Goal: Contribute content: Contribute content

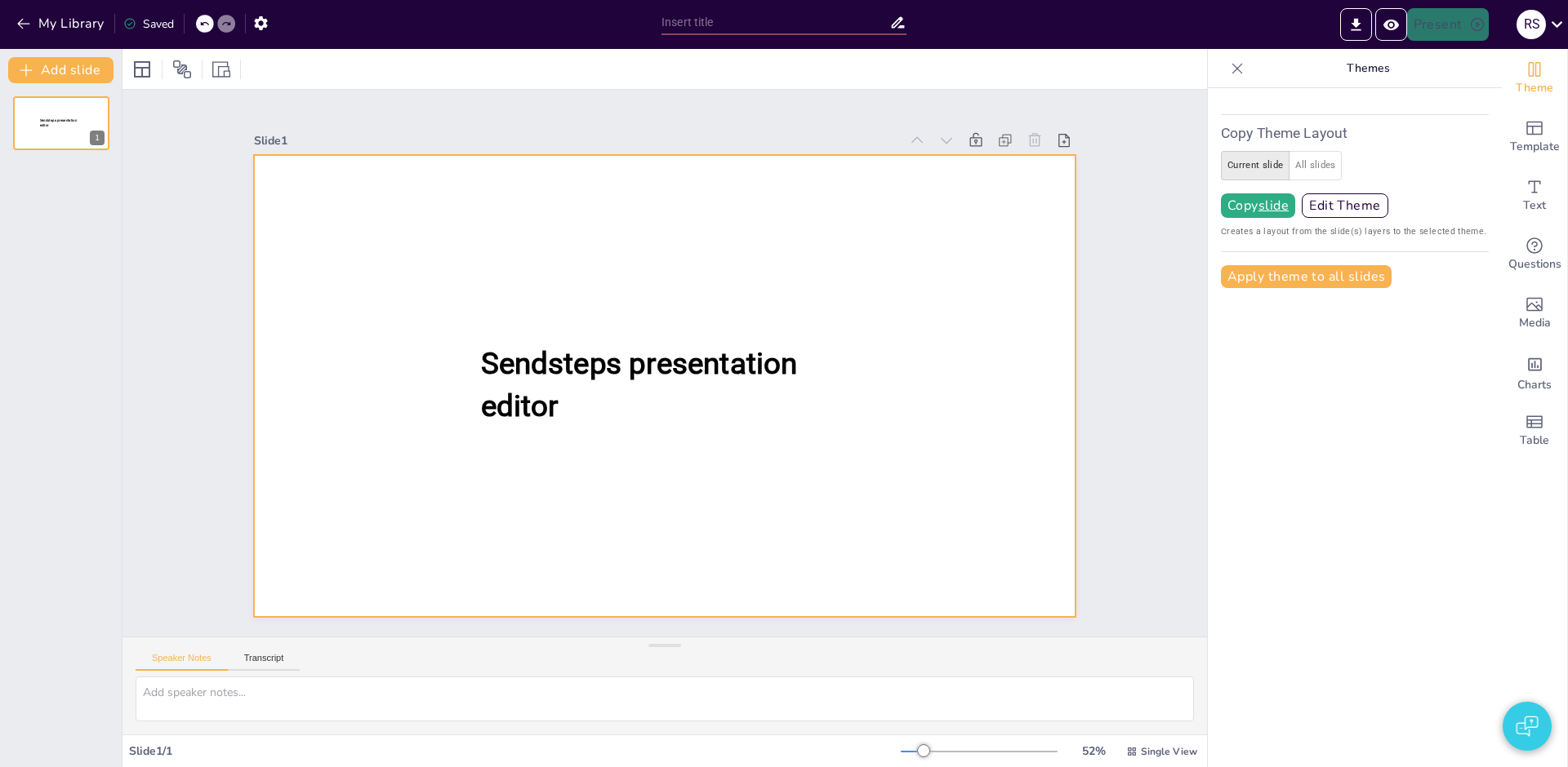
type input "De Romeinse Legers en Hun Impact op [GEOGRAPHIC_DATA]"
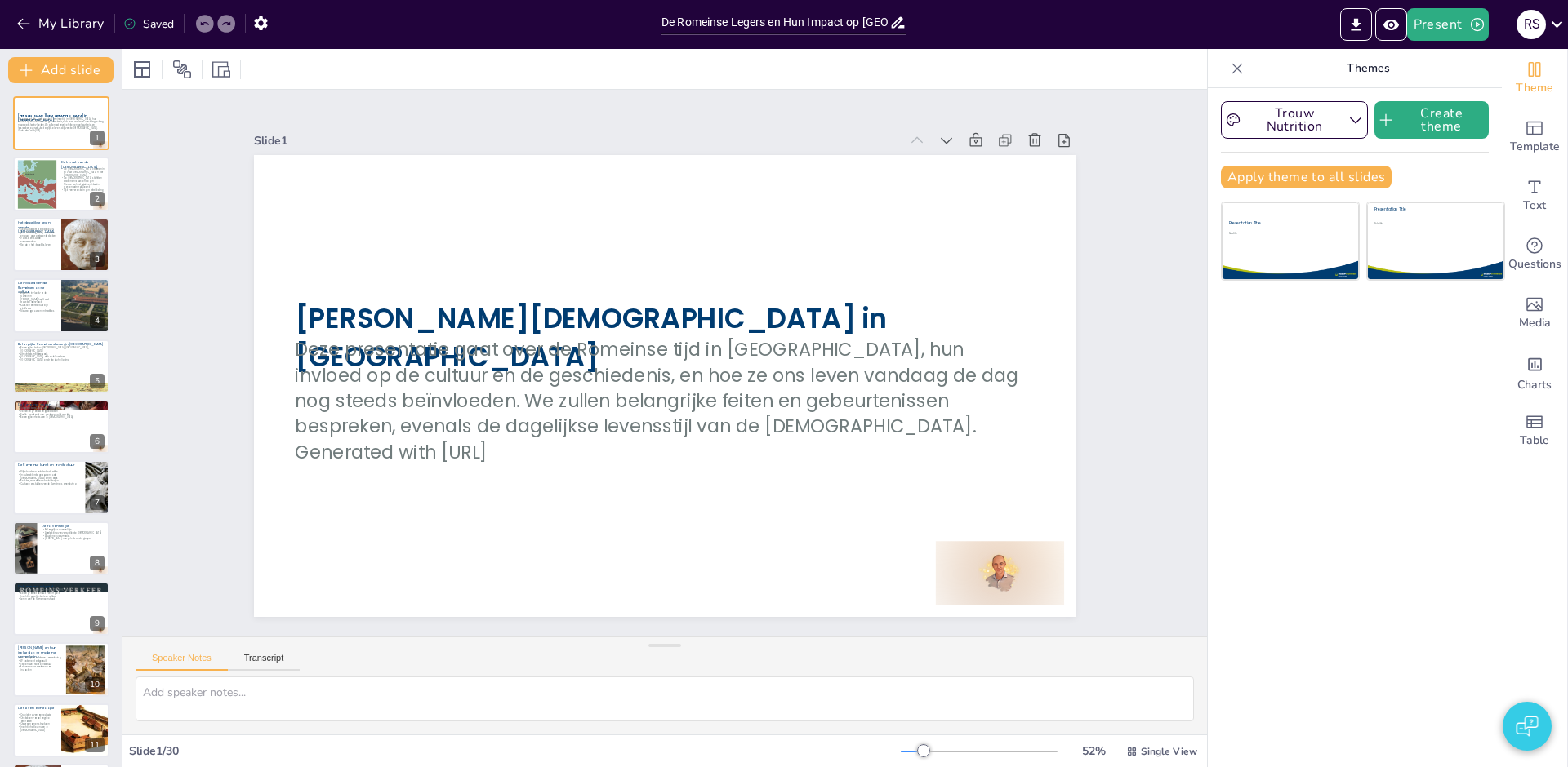
checkbox input "true"
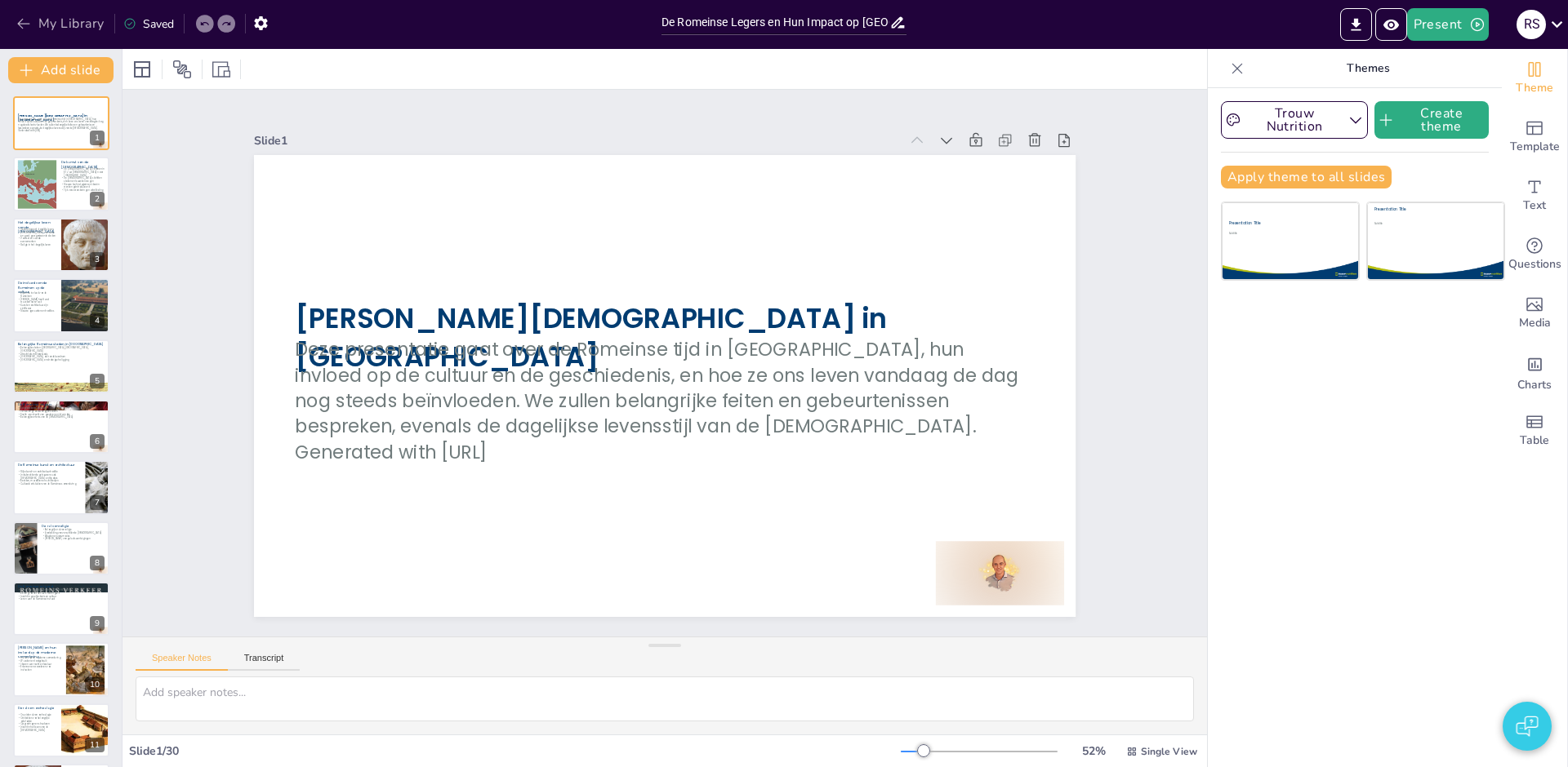
checkbox input "true"
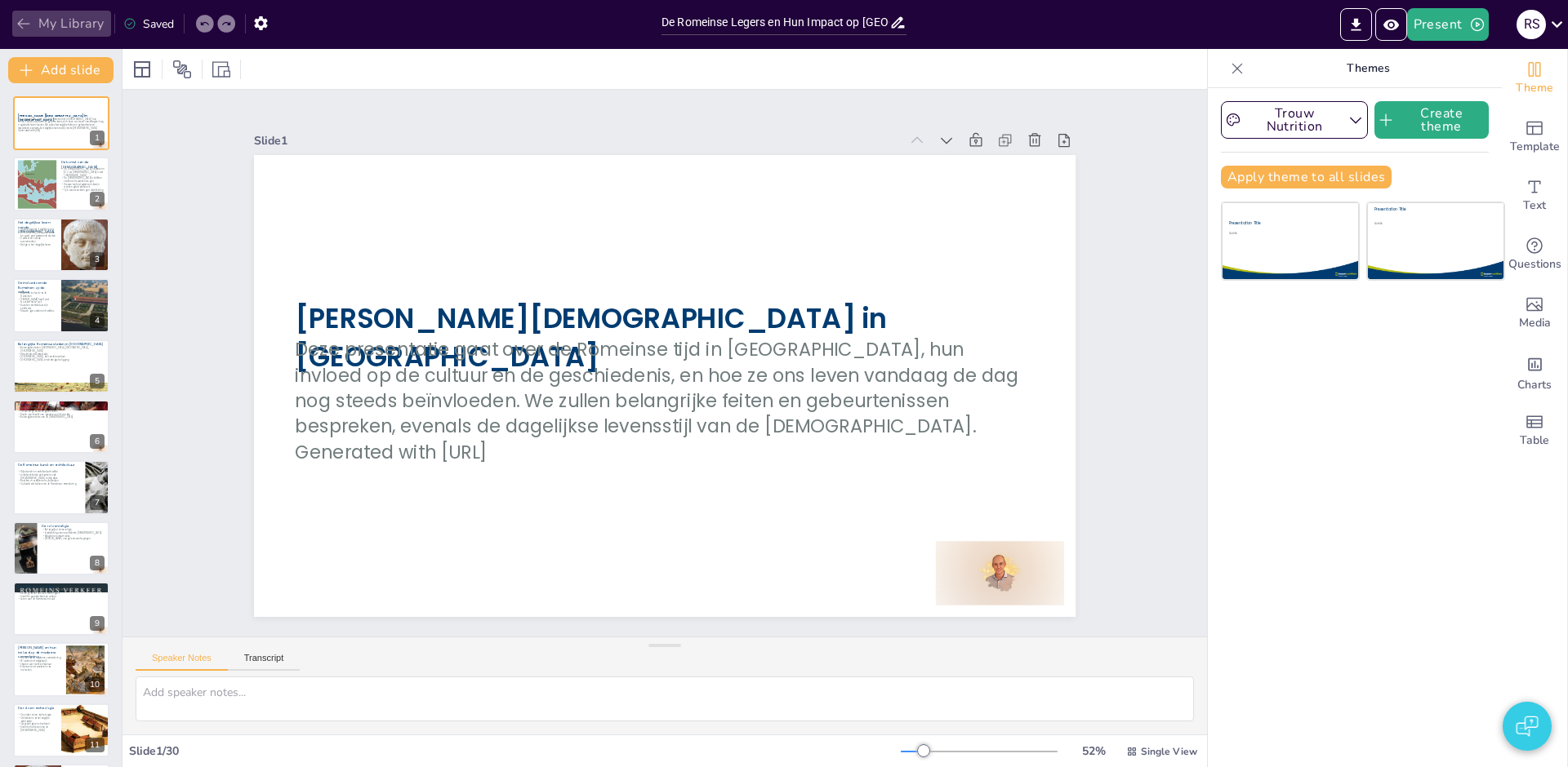
click at [38, 21] on button "My Library" at bounding box center [61, 23] width 99 height 26
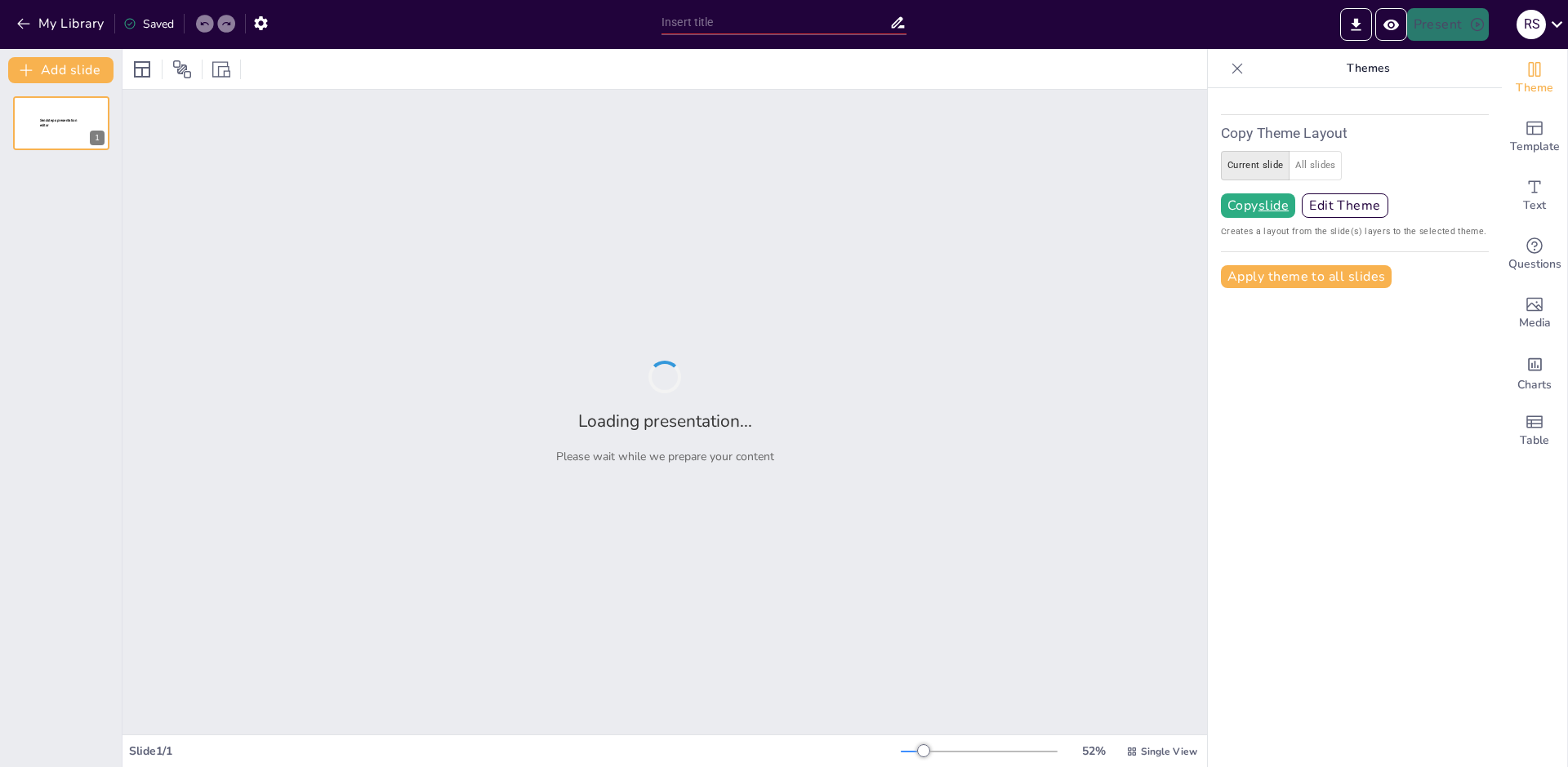
type input "De Romeinse Legers en Hun Impact op [GEOGRAPHIC_DATA]"
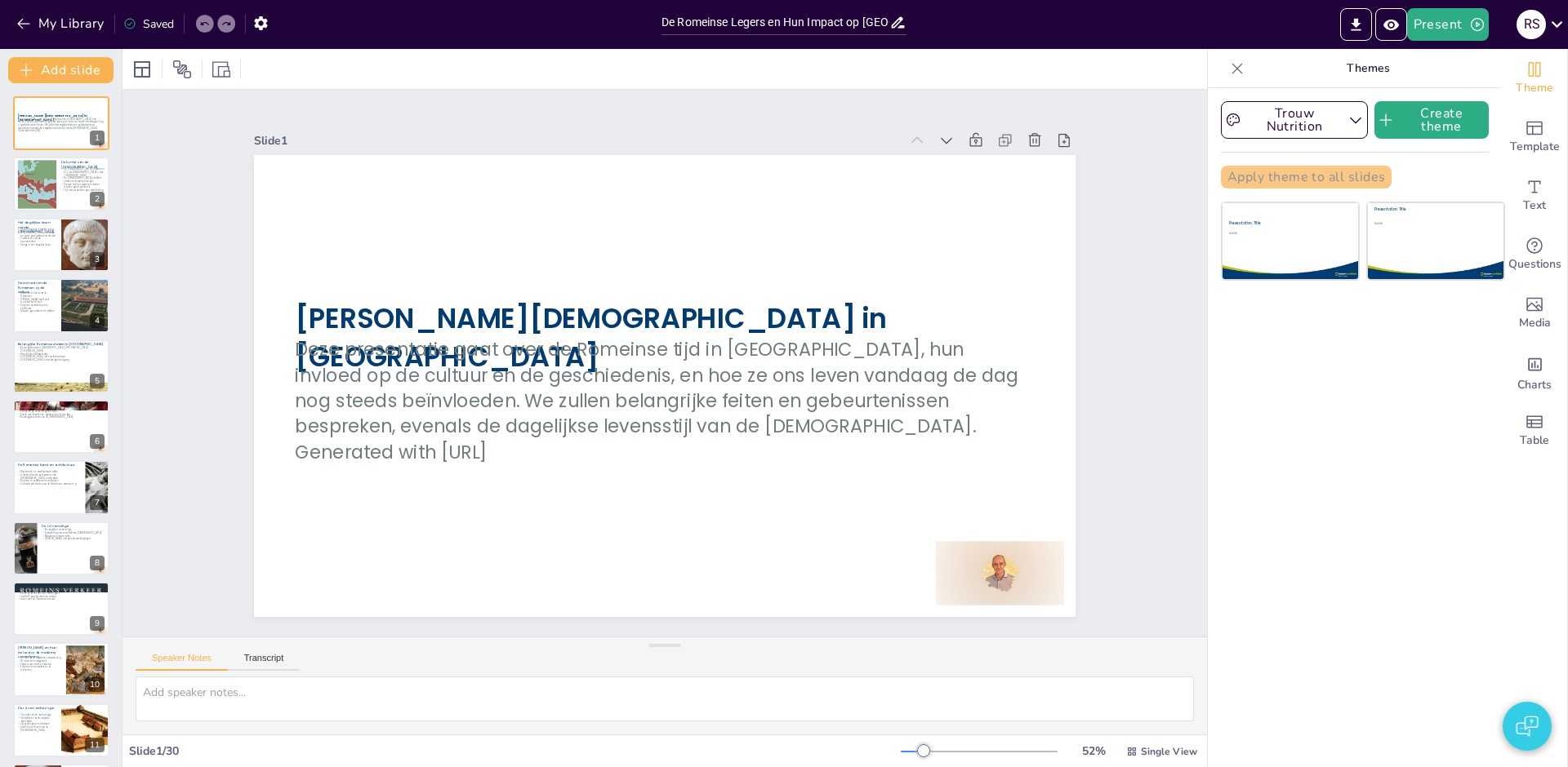
checkbox input "true"
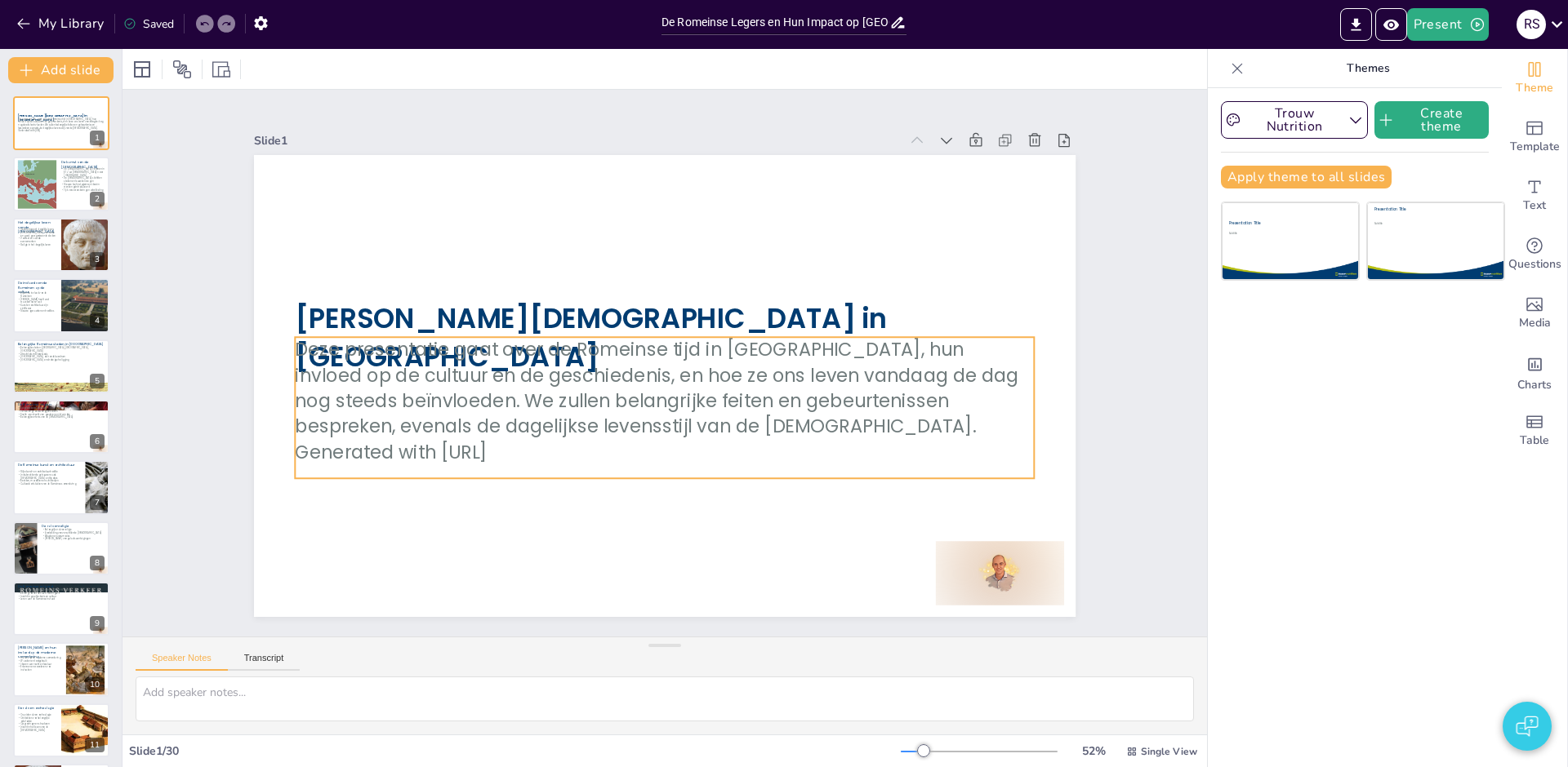
checkbox input "true"
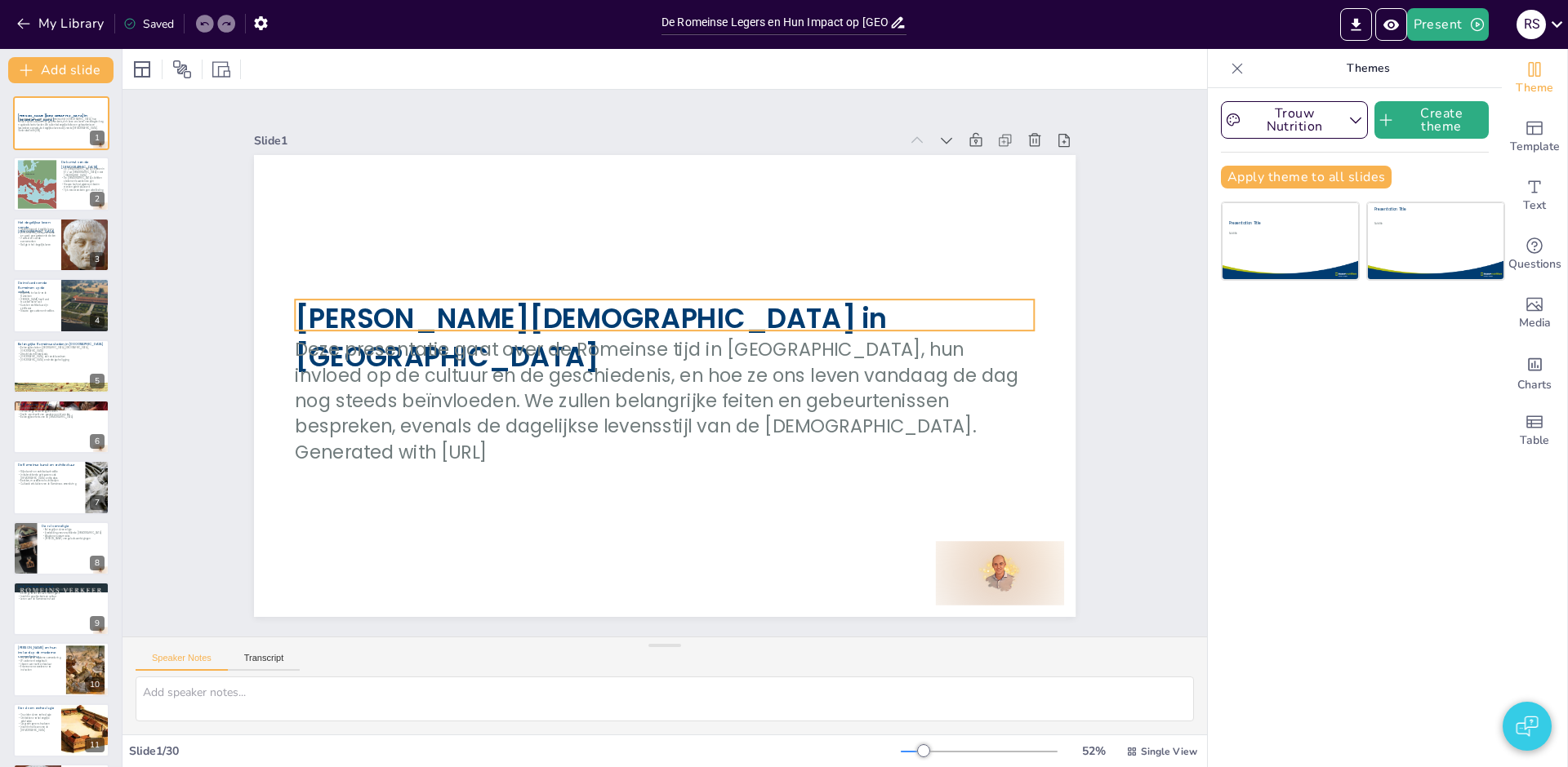
checkbox input "true"
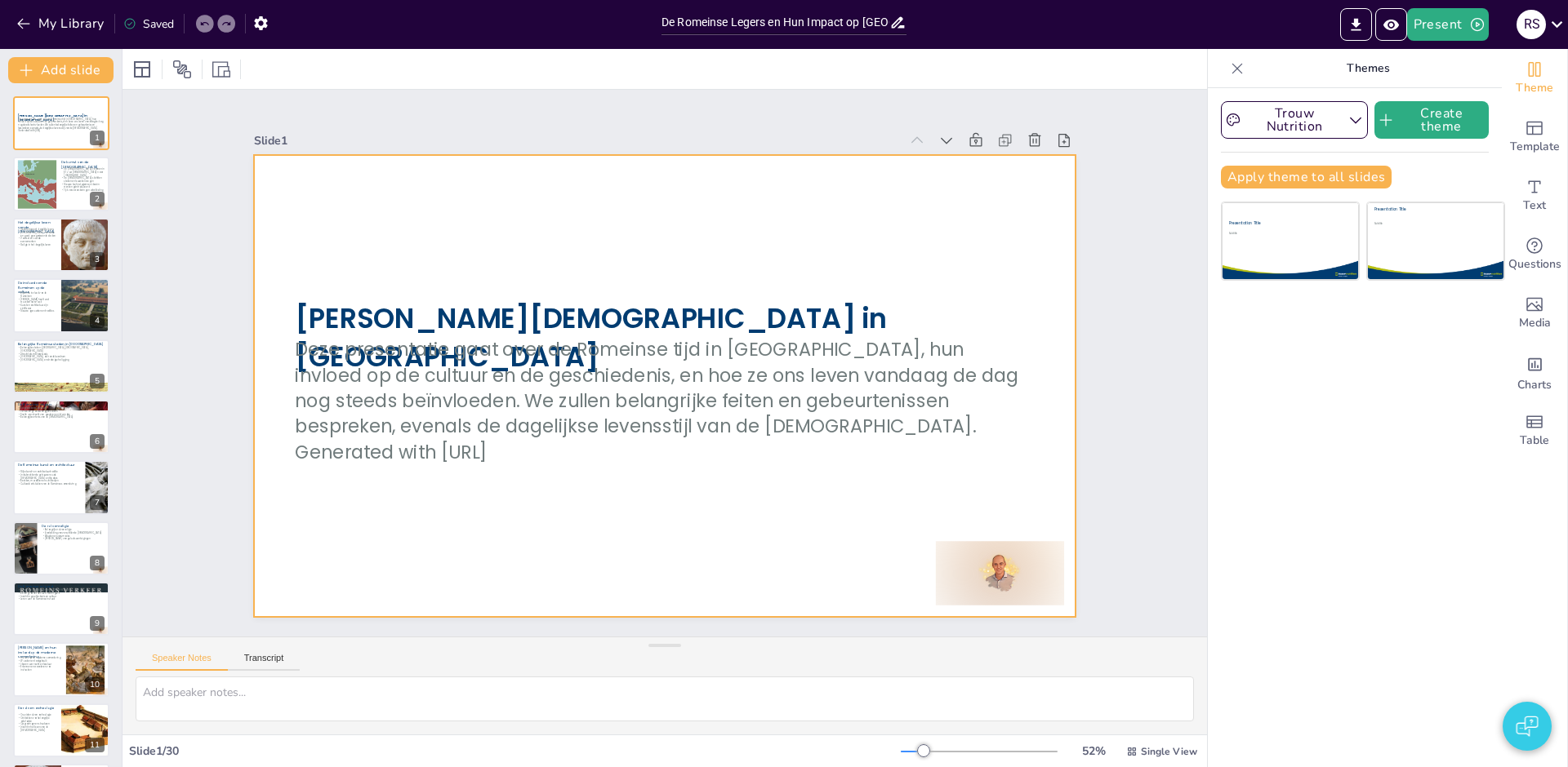
checkbox input "true"
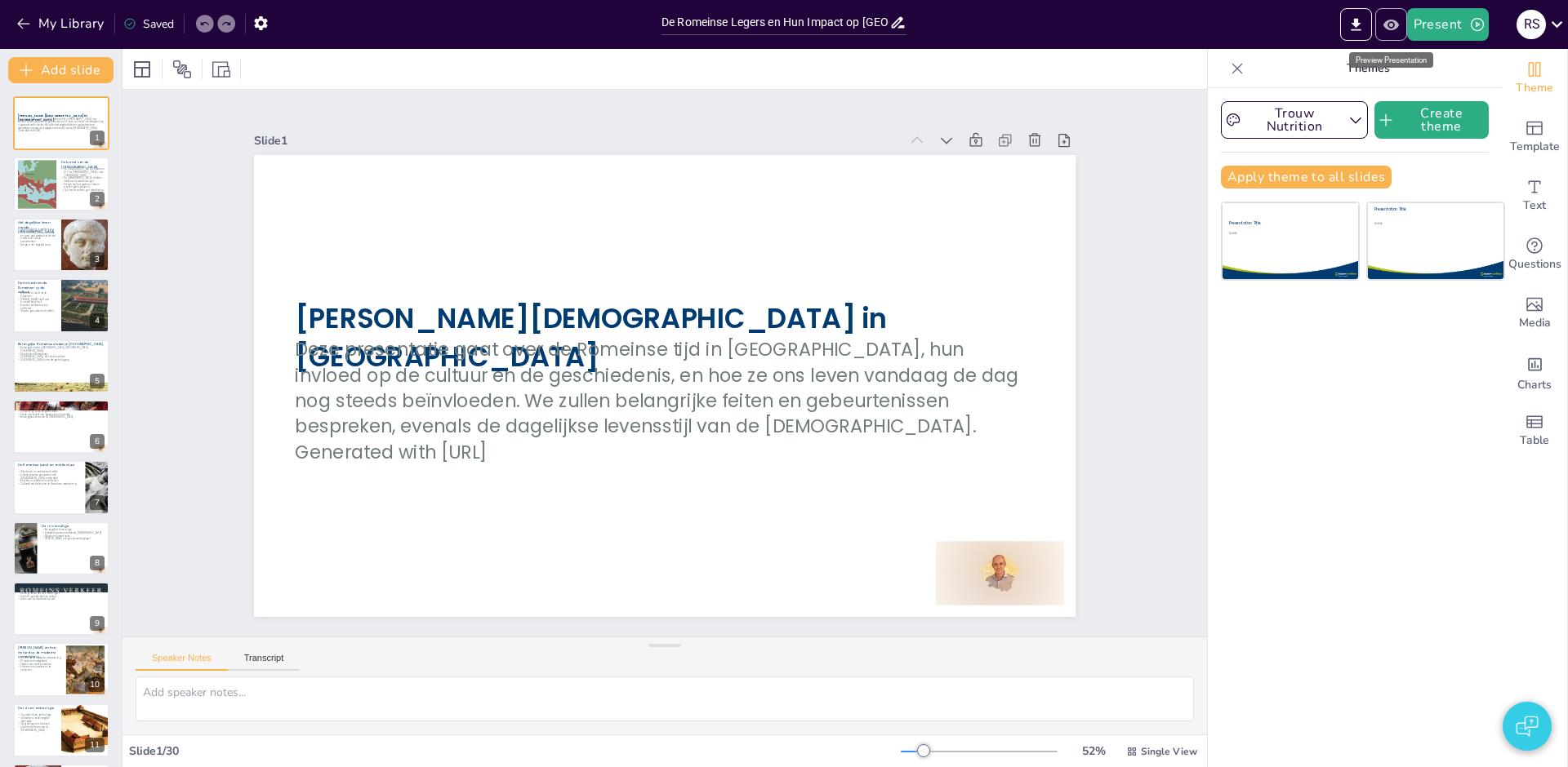
click at [1393, 19] on icon "Preview Presentation" at bounding box center [1390, 24] width 15 height 11
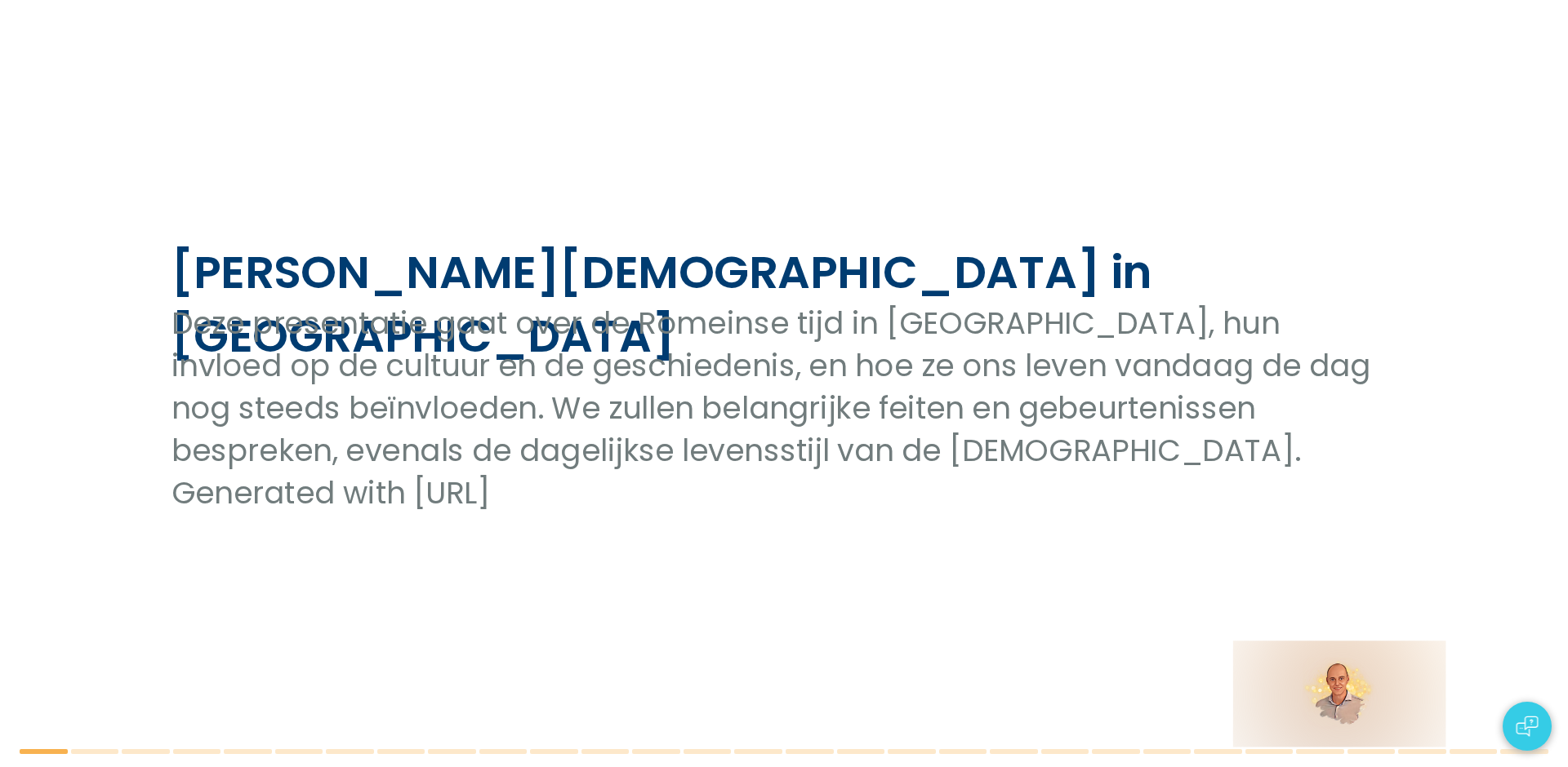
checkbox input "true"
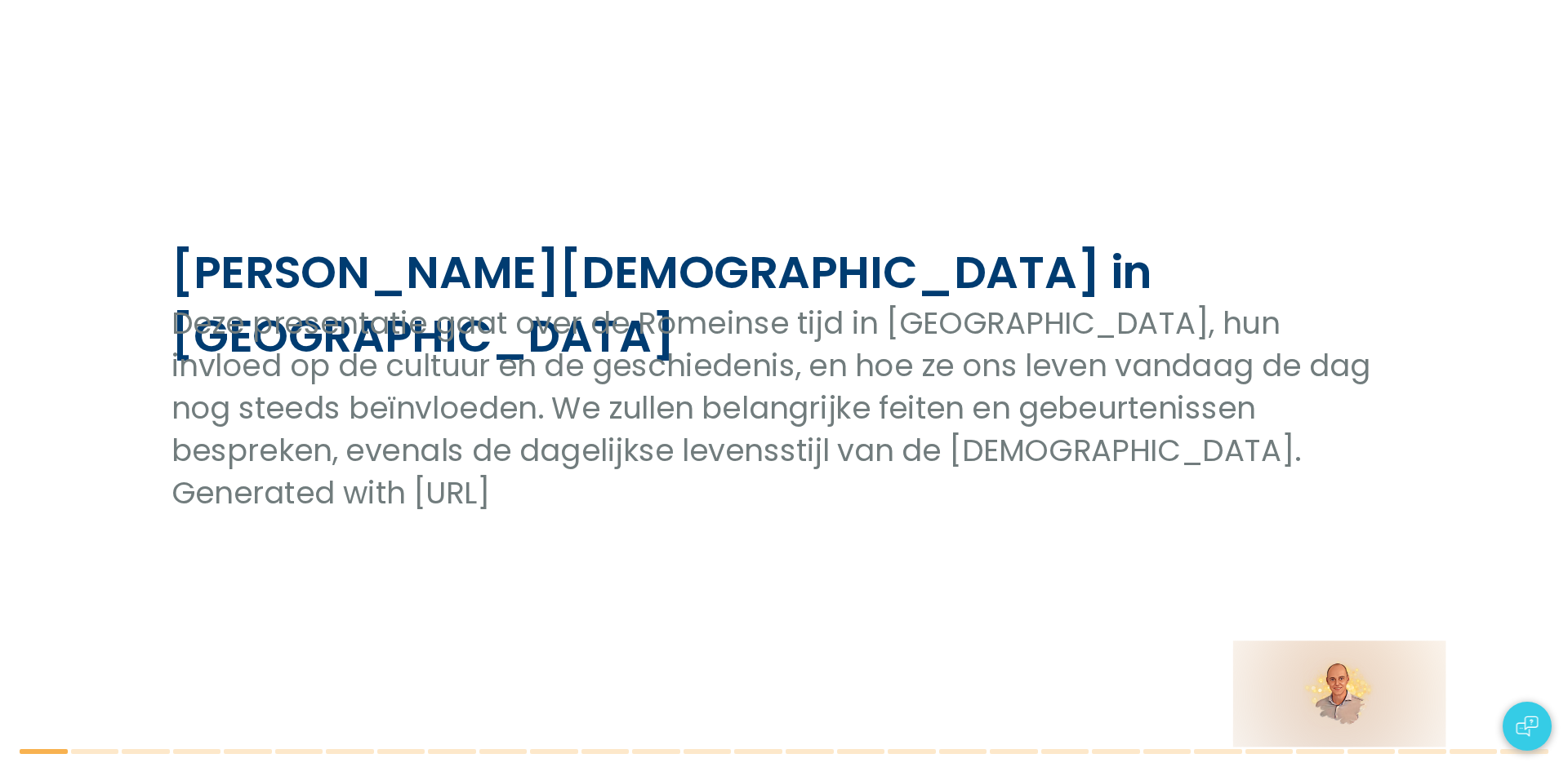
checkbox input "true"
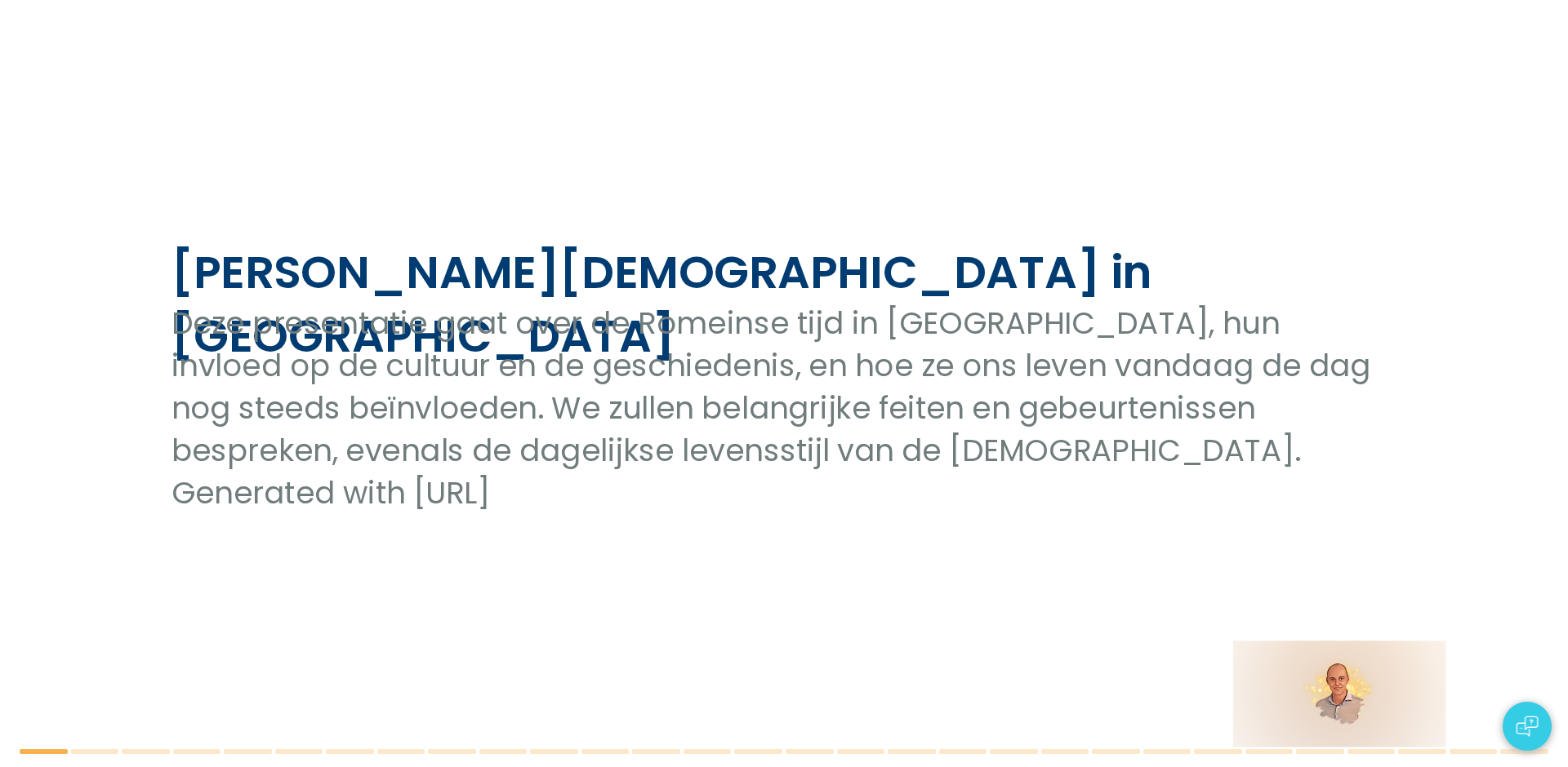
type textarea "Lo ipsum dol si Ametcons adipiscin eli seddoeiusmo temporincid ut la Etdolorema…"
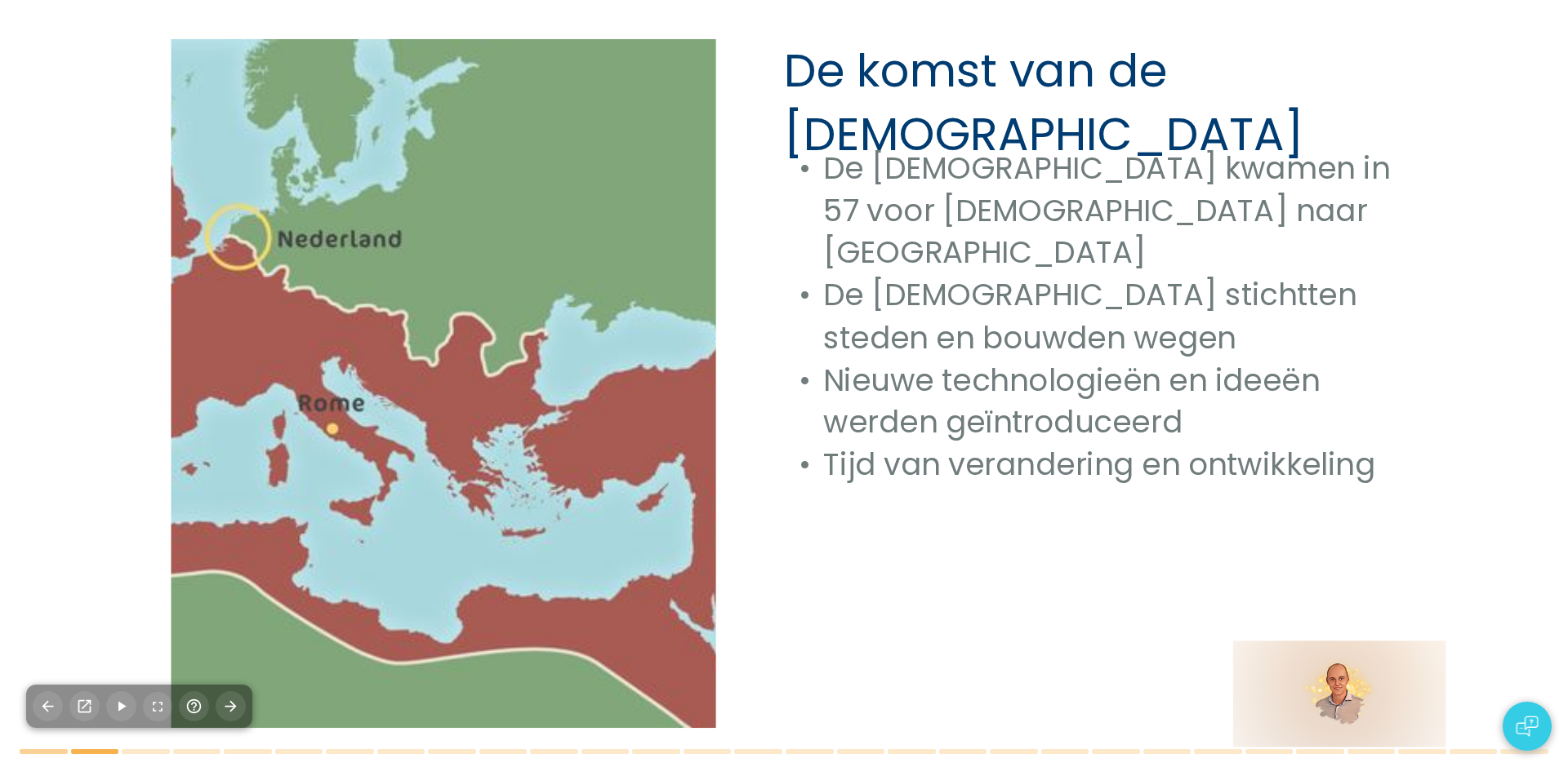
checkbox input "true"
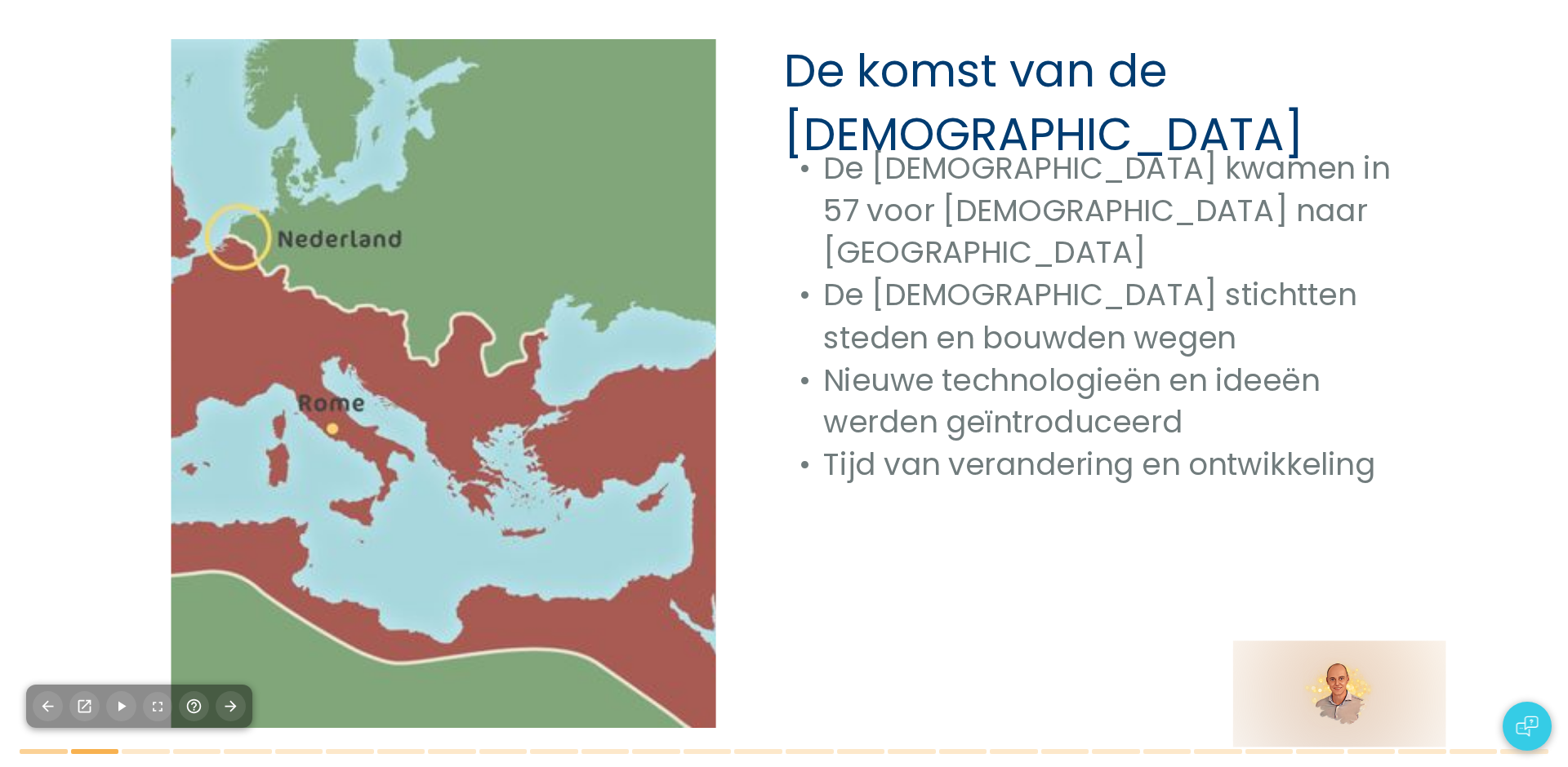
type textarea "Lor ipsumdolorsitam conse adi el Seddoeiu tempo inc utl etdolor mag ali enimadm…"
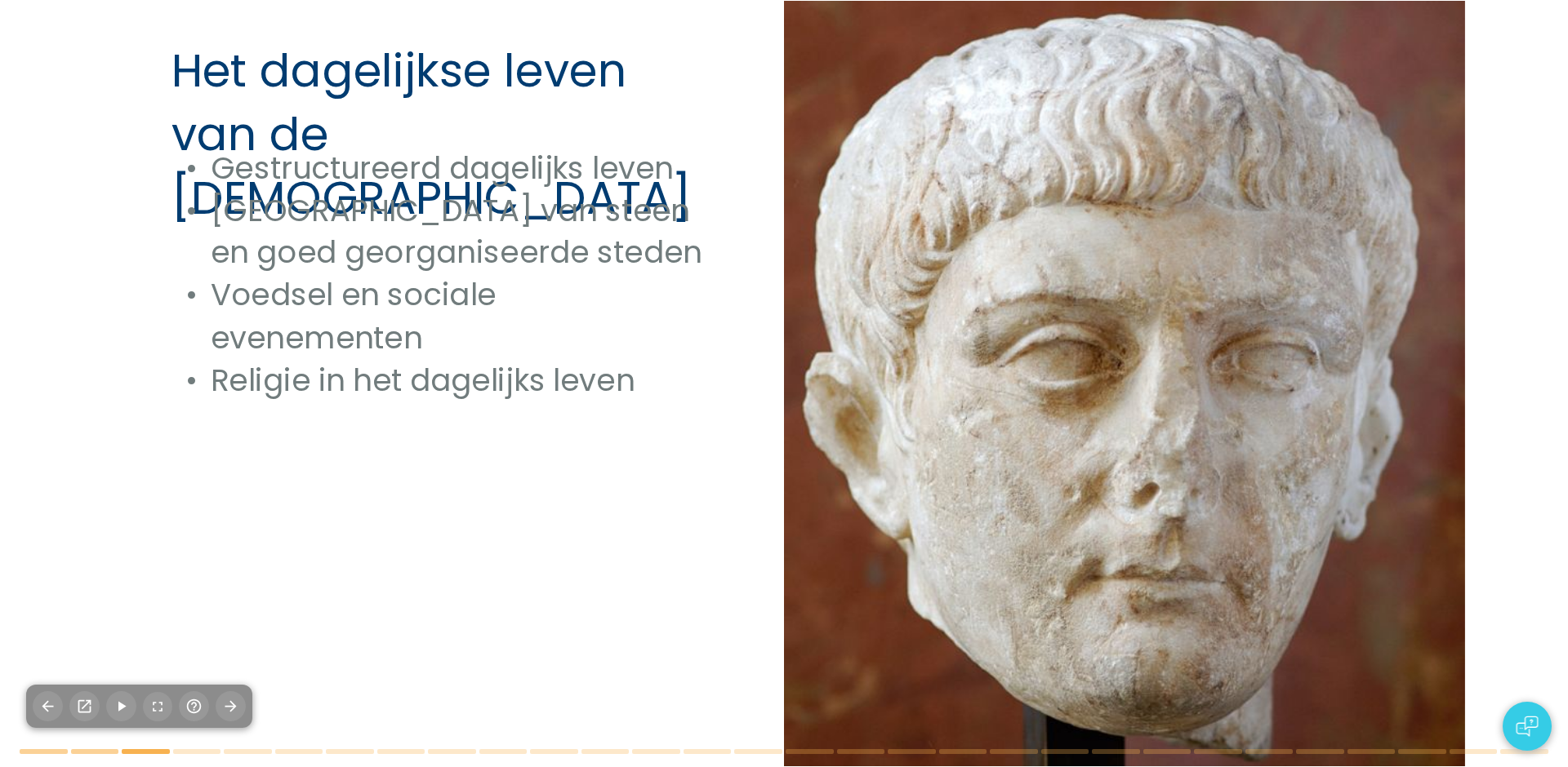
checkbox input "true"
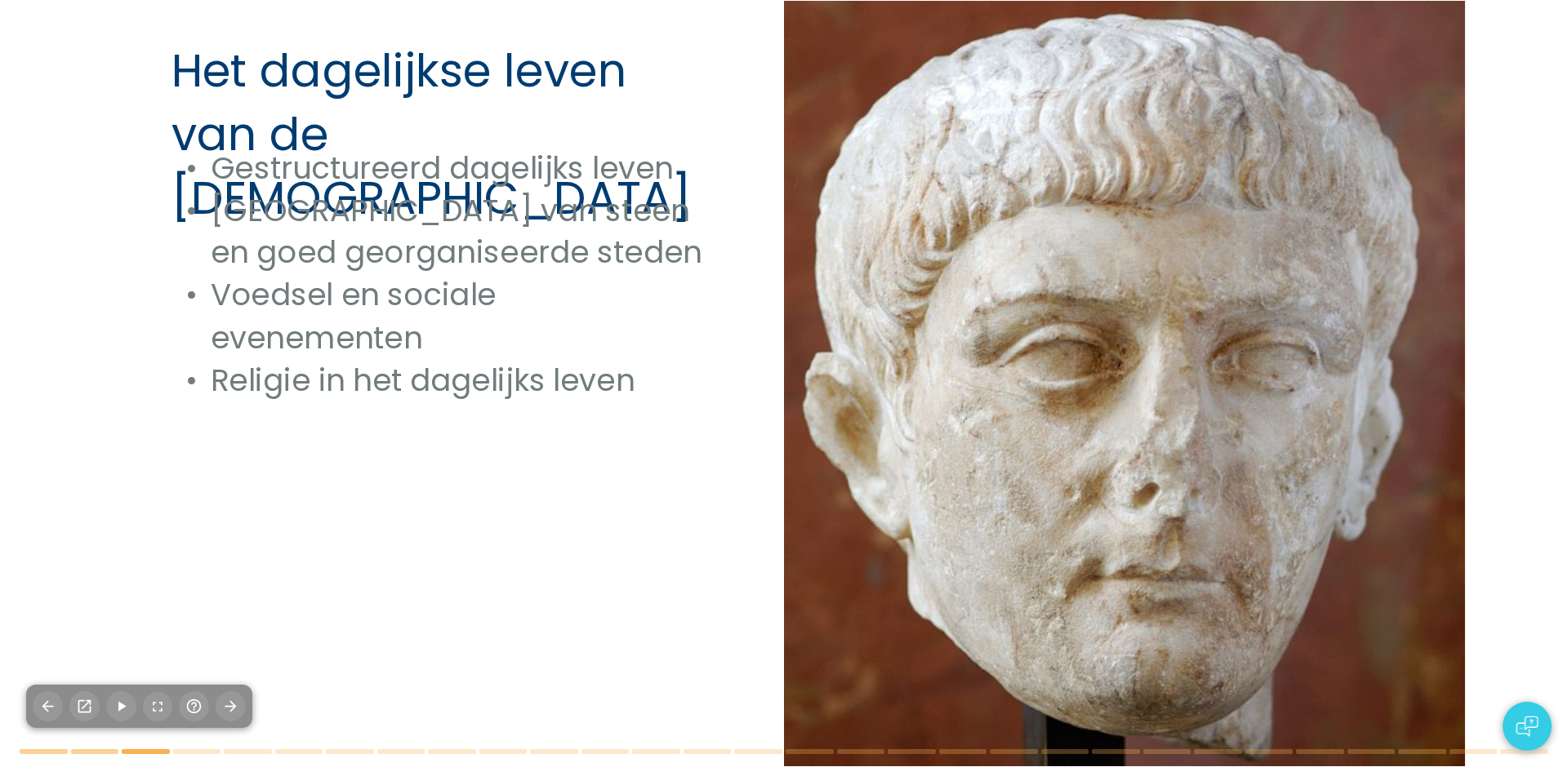
checkbox input "true"
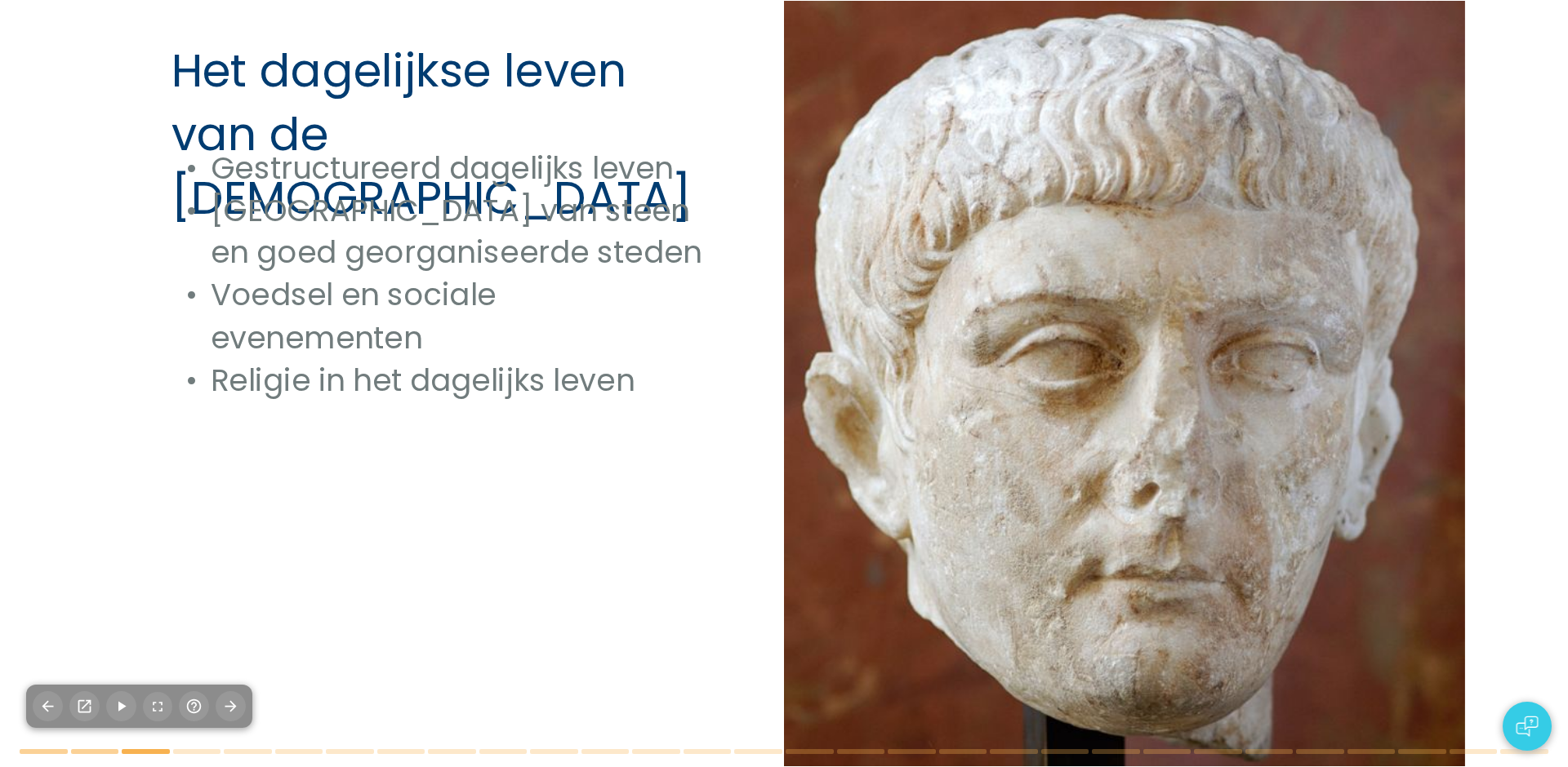
type textarea "Lo ipsumdolo sitamet con ad Elitsedd ei te Incididuntu laboree do magnaaliq eni…"
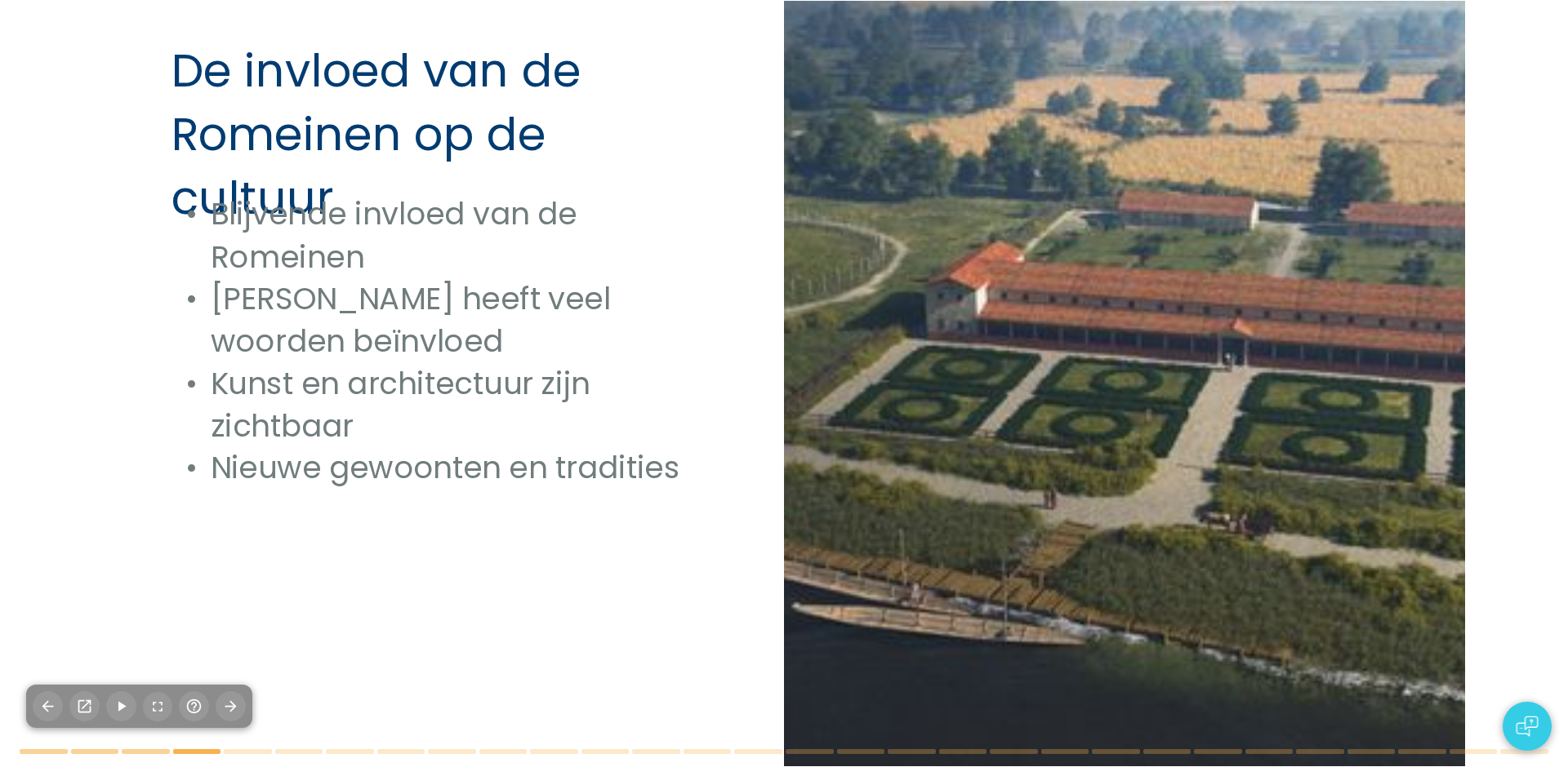
checkbox input "true"
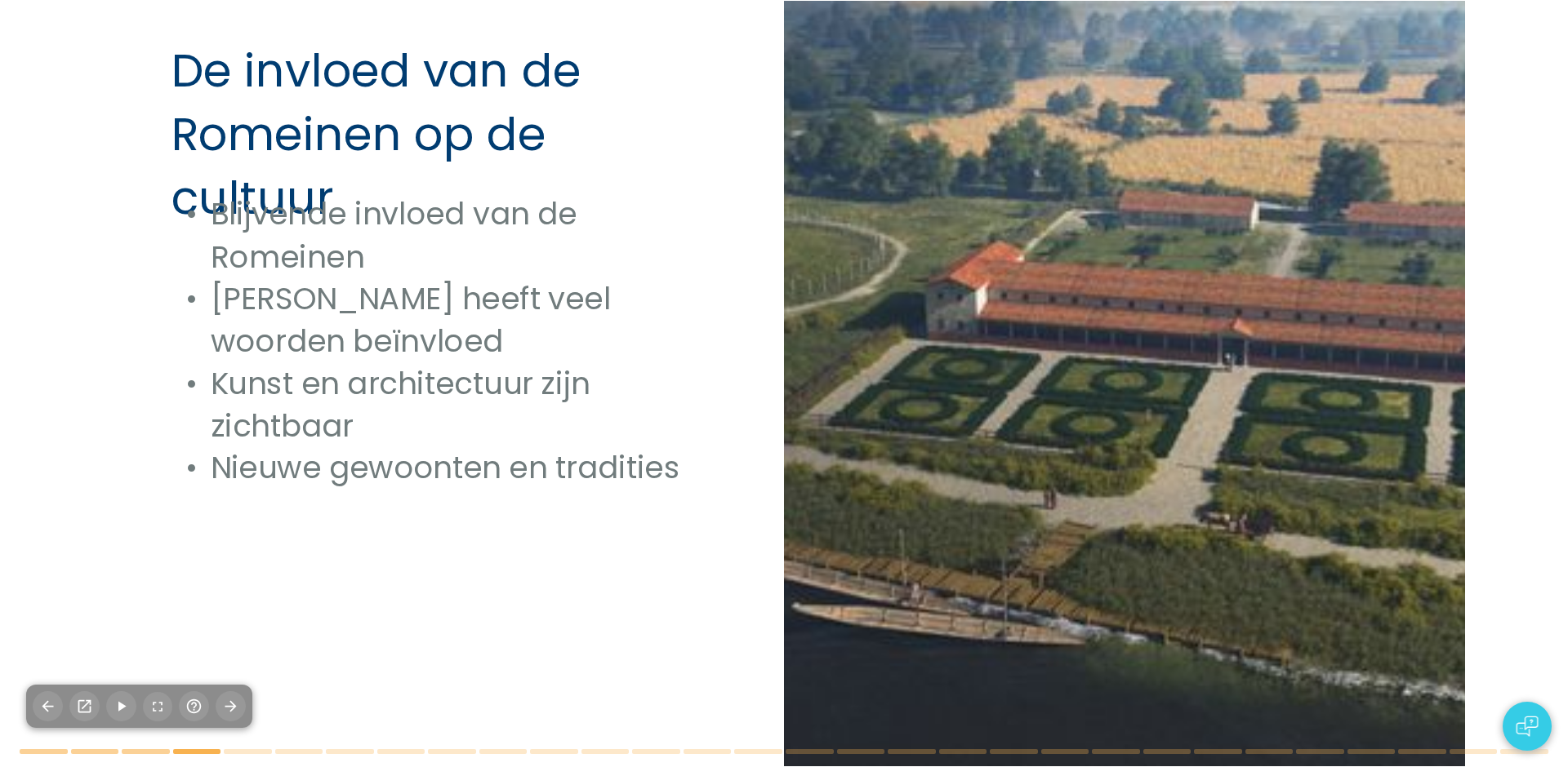
type textarea "De belangrijke steden die tijdens de Romeinse tijd in [GEOGRAPHIC_DATA] zijn on…"
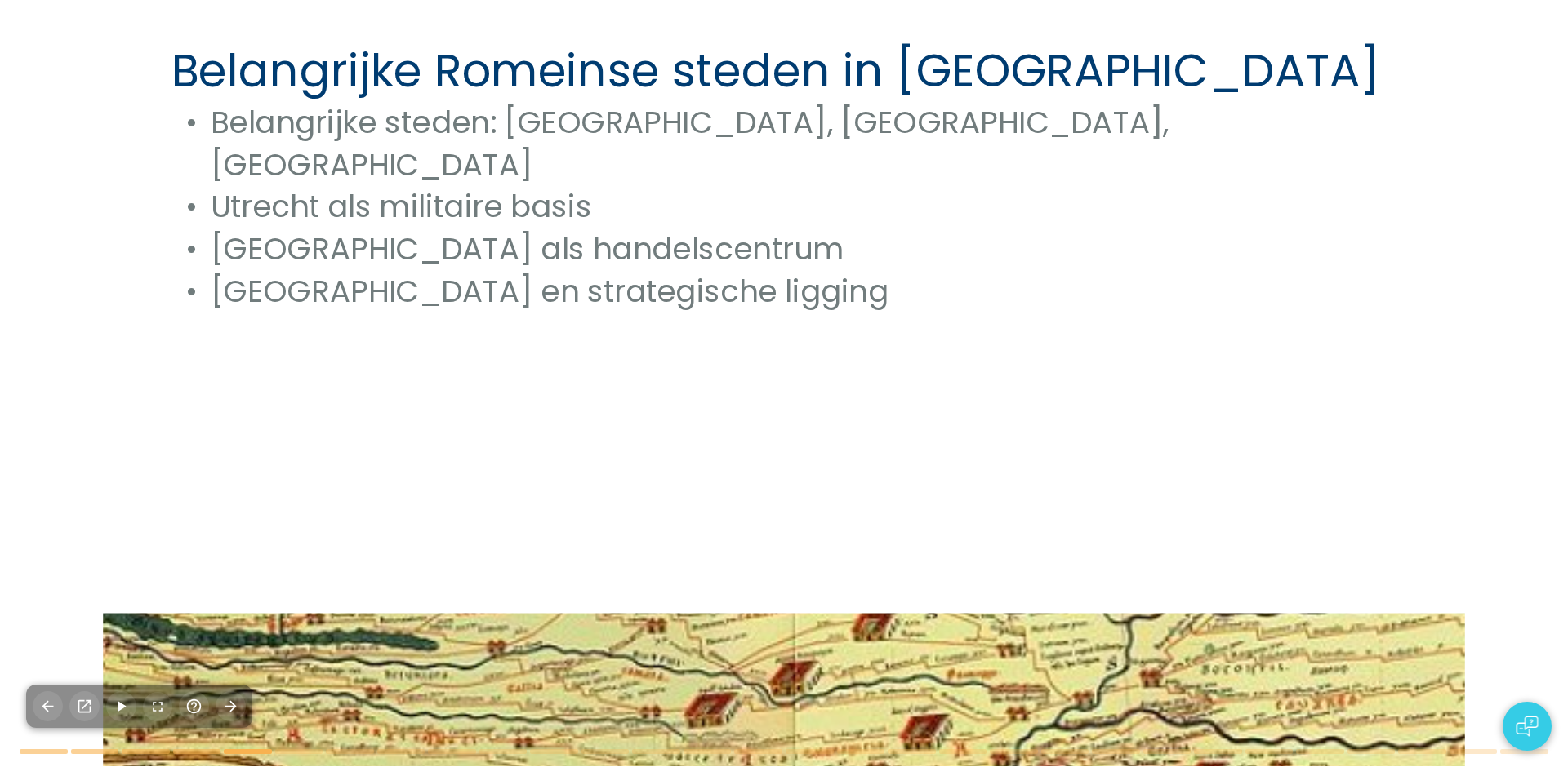
checkbox input "true"
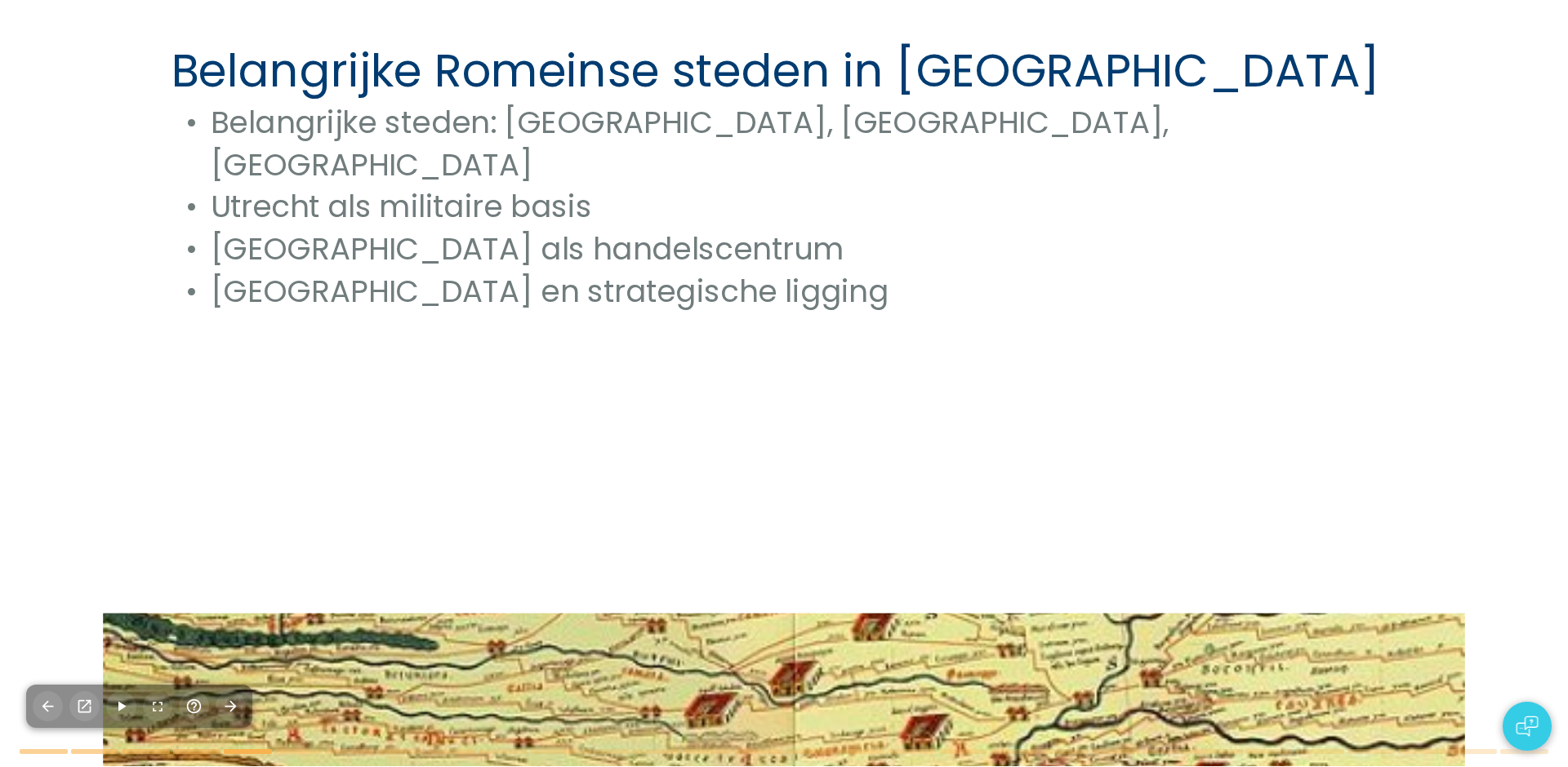
checkbox input "true"
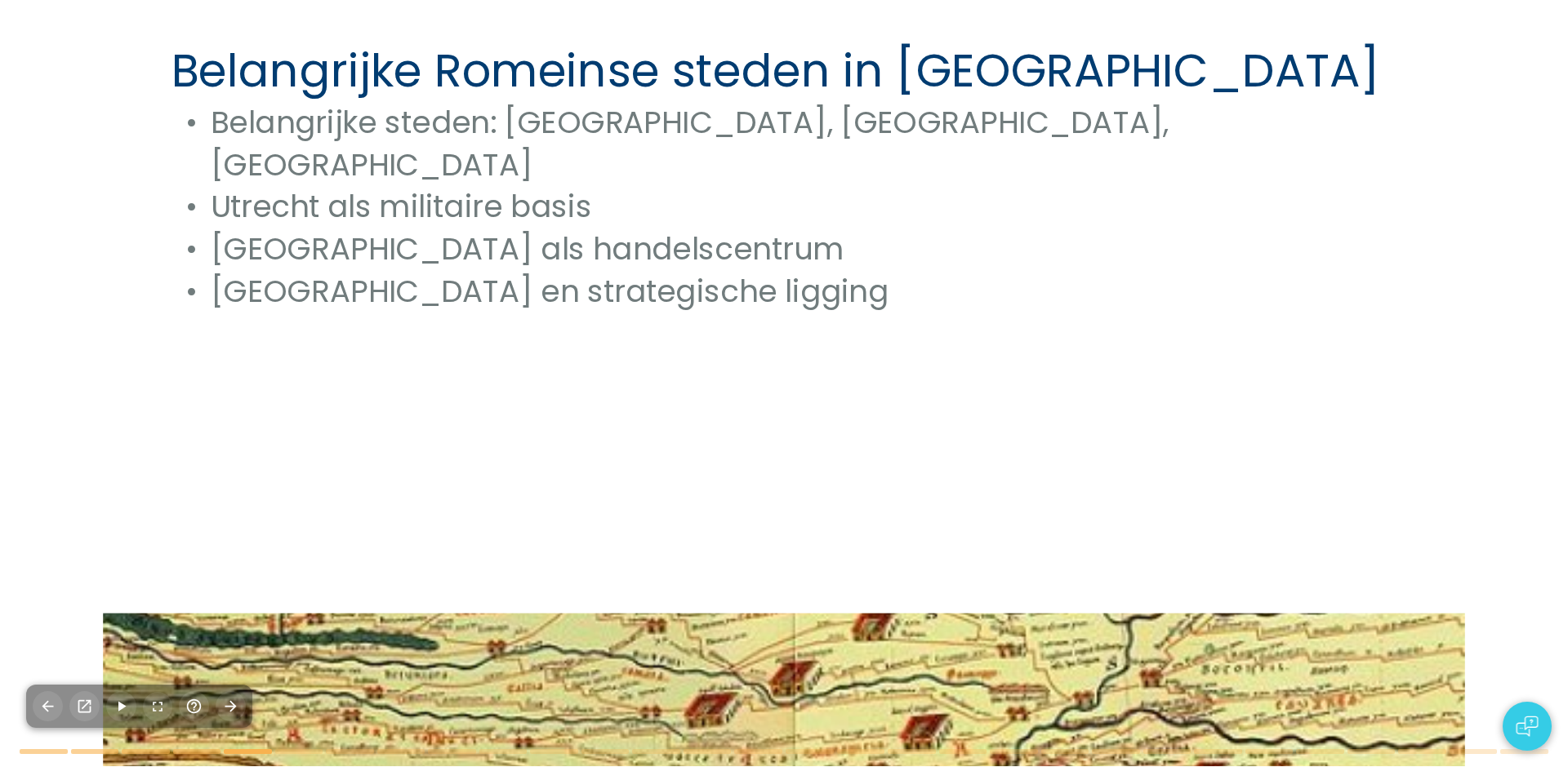
type textarea "Lo ipsumdolors ametconse adi el Seddoeiu tempo inc utlab etdolo magna al en adm…"
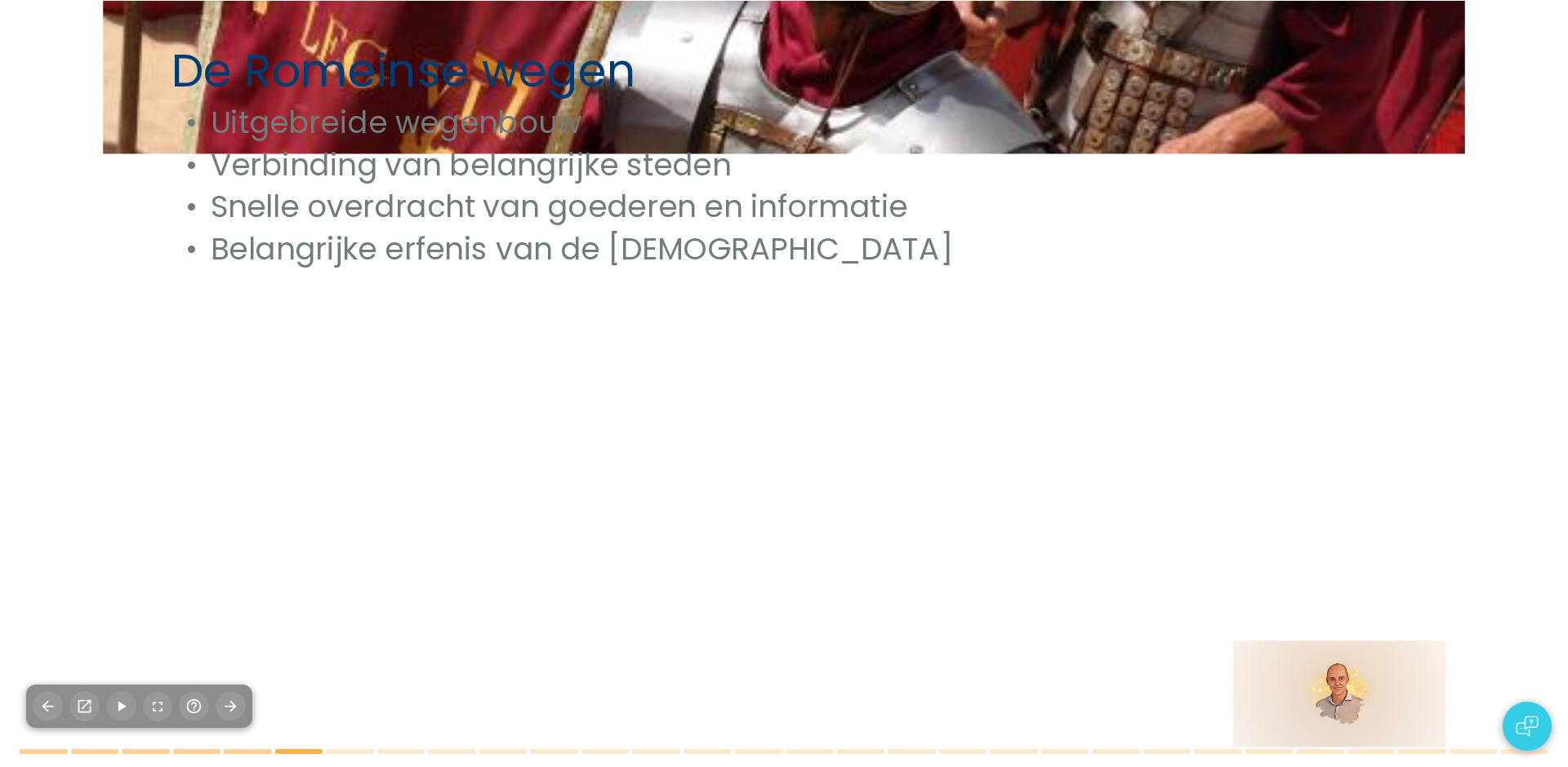
checkbox input "true"
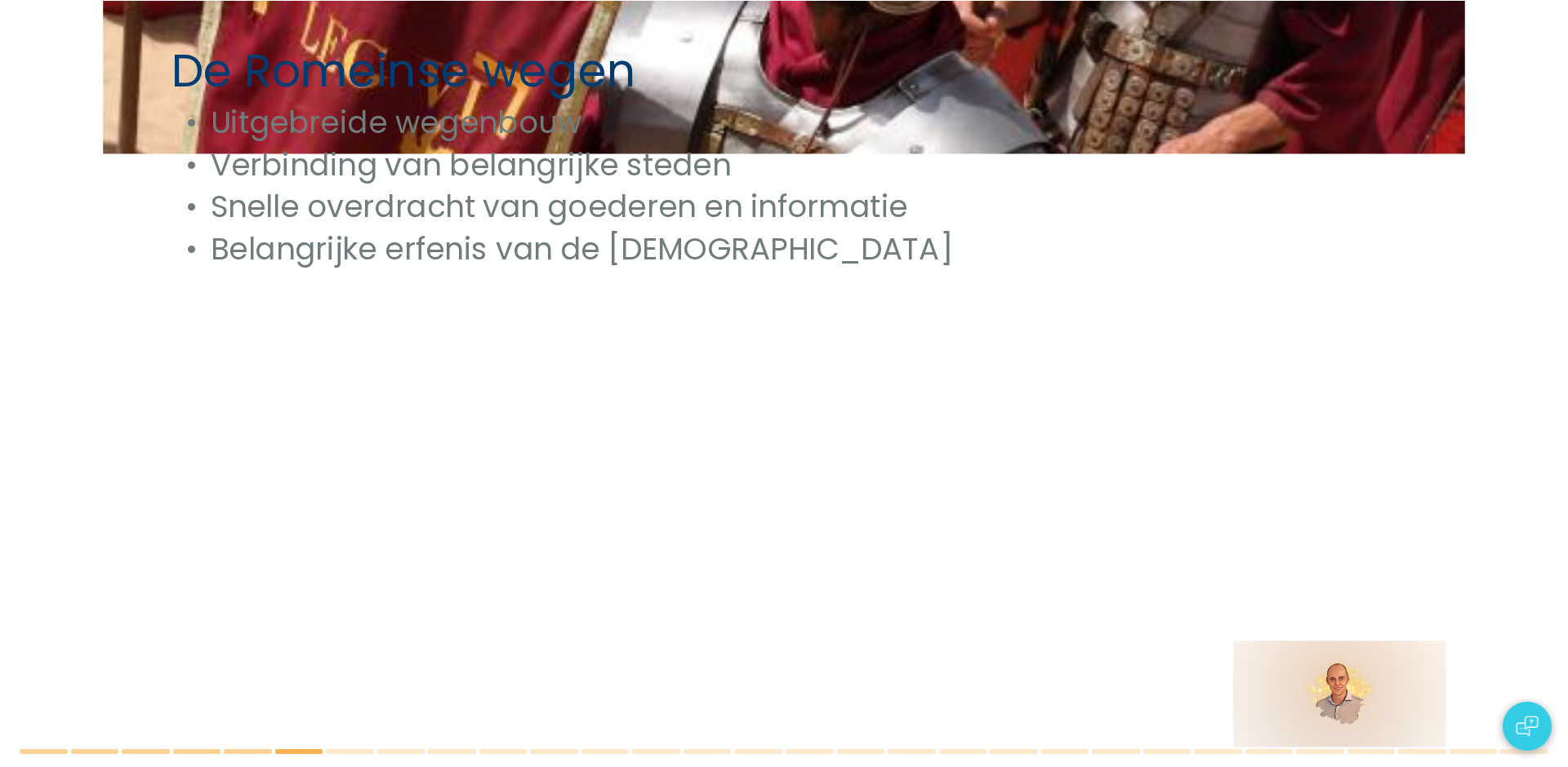
checkbox input "true"
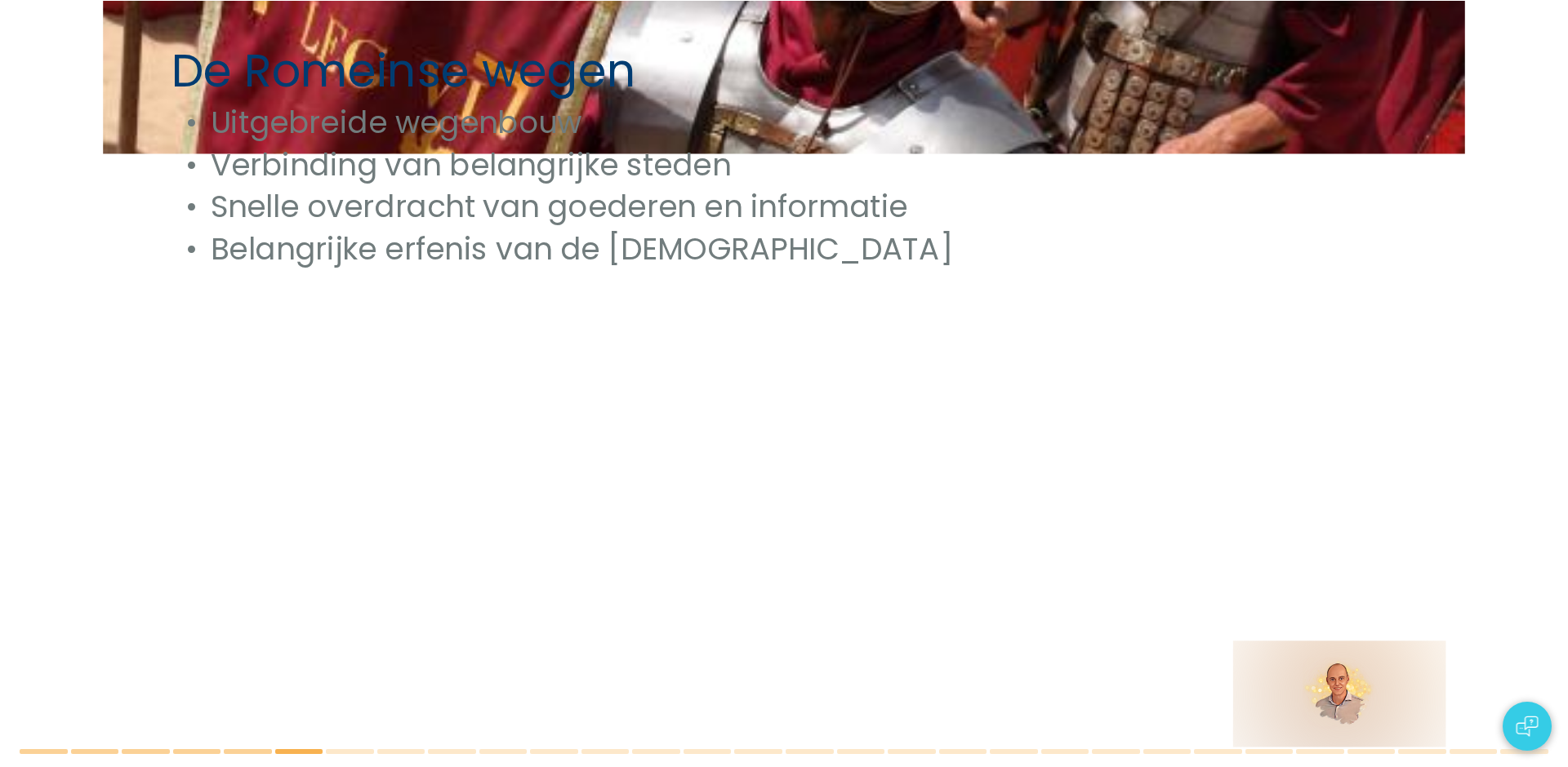
type textarea "De rijke kunst- en architectuurtraditie van de Romeinen is een waardevol onderd…"
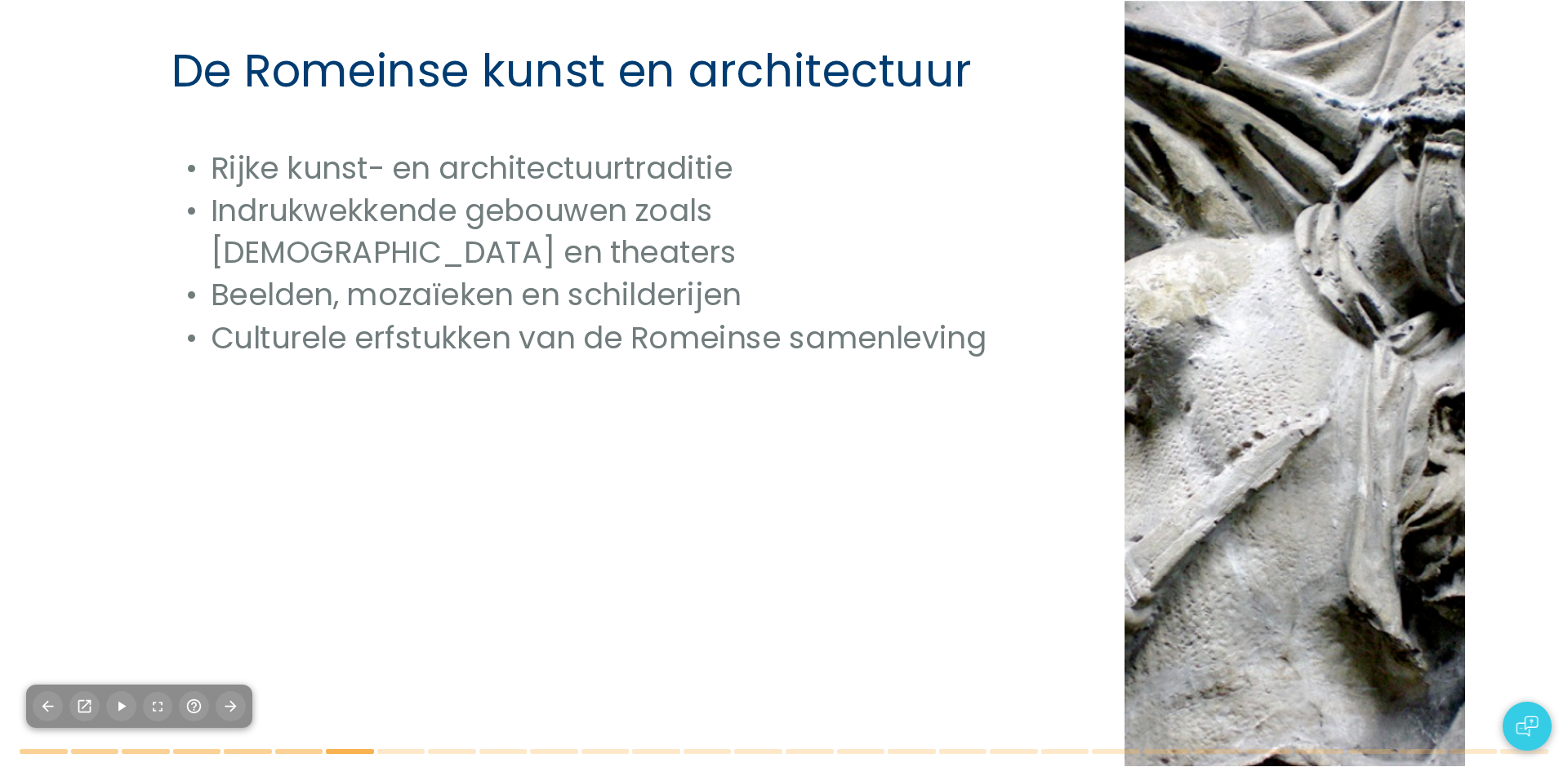
checkbox input "true"
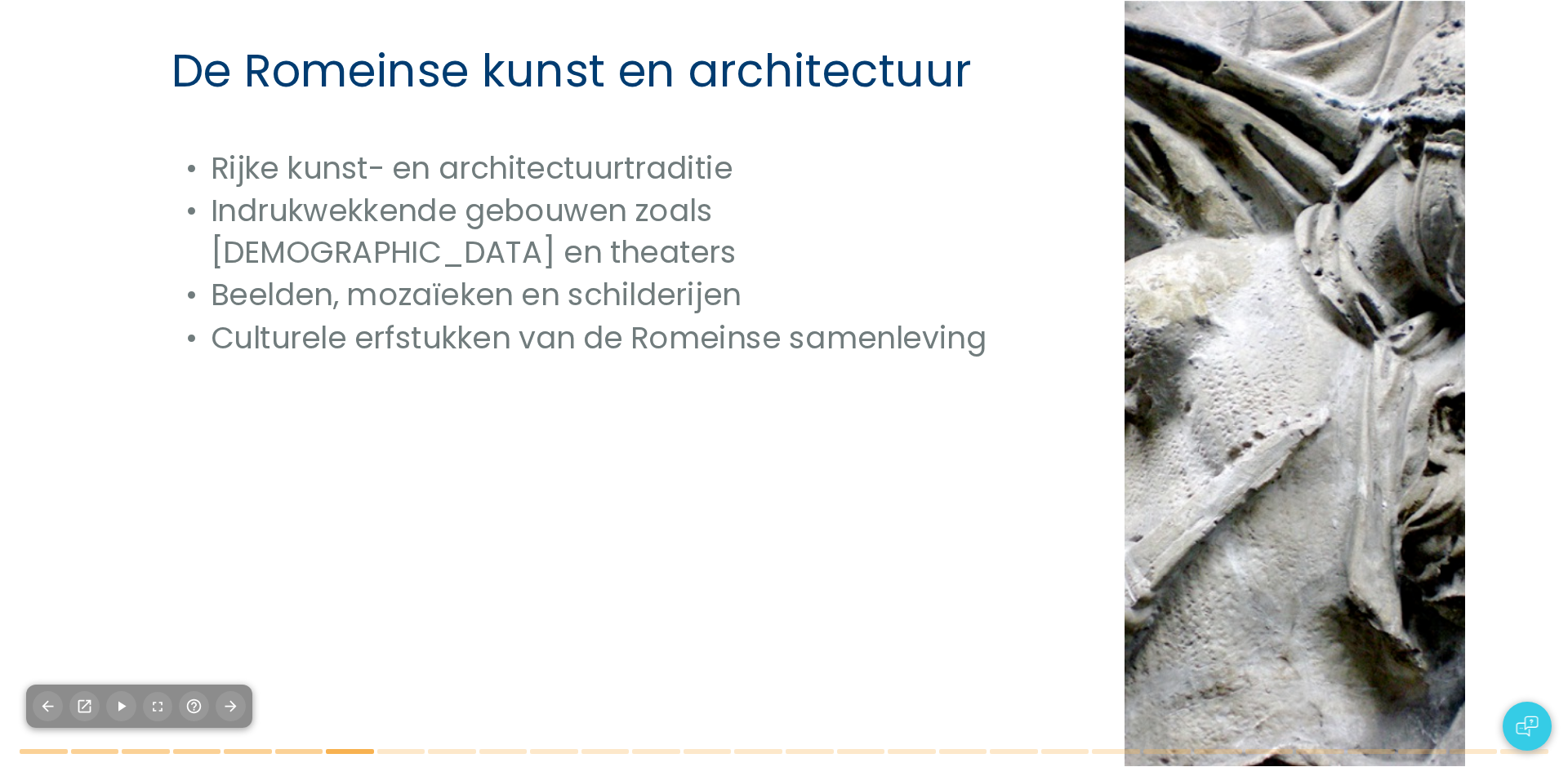
checkbox input "true"
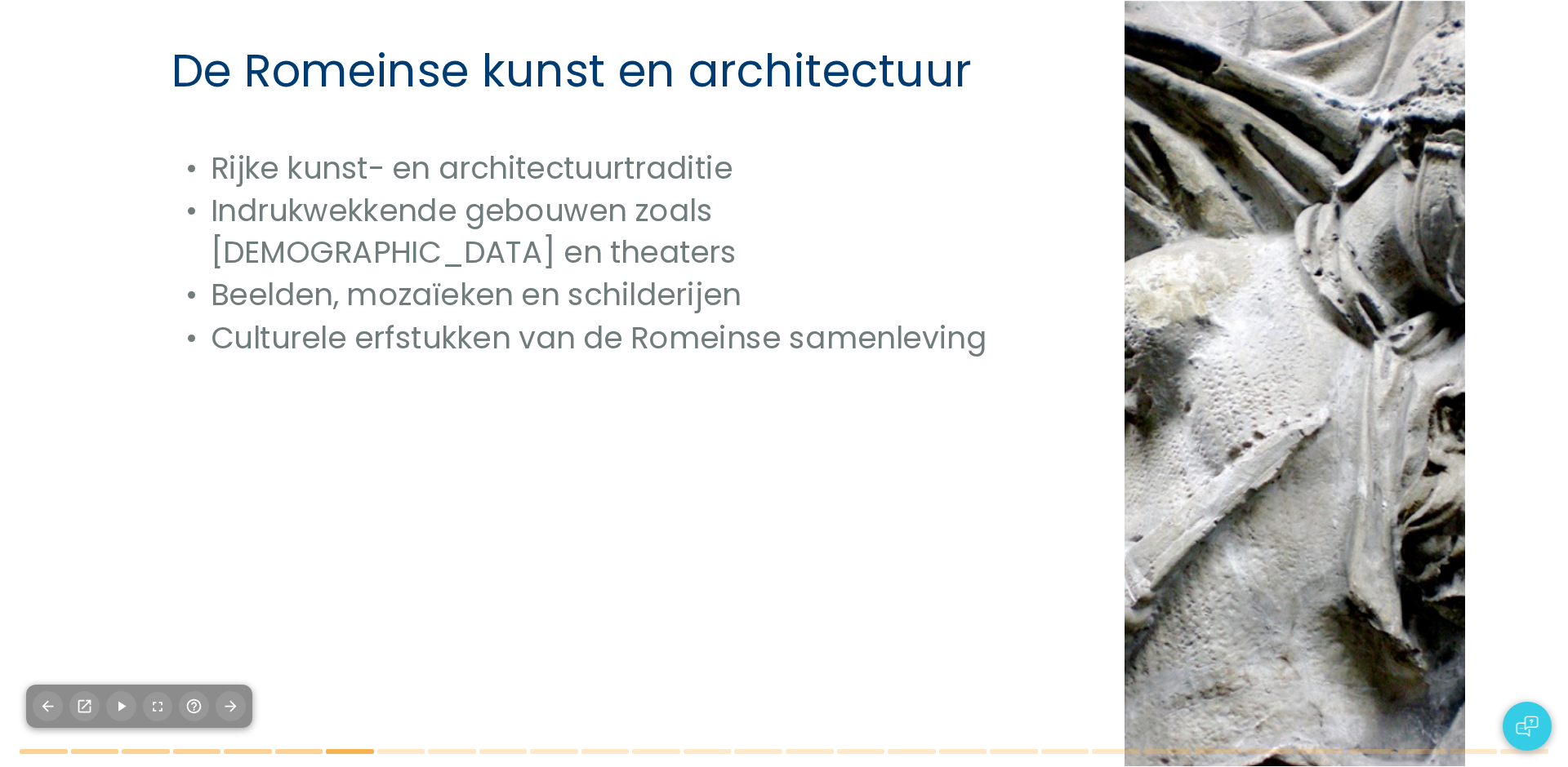
checkbox input "true"
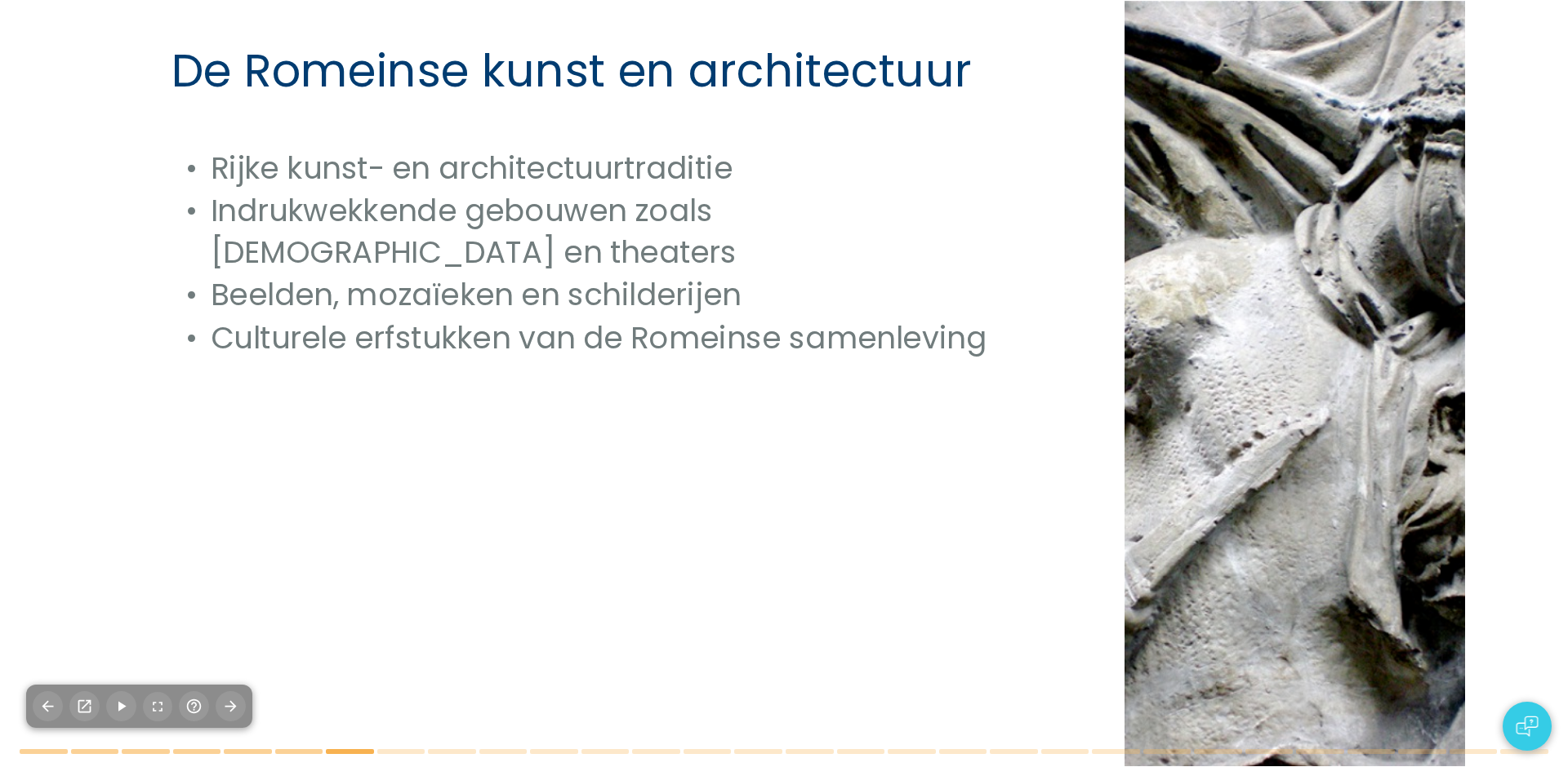
checkbox input "true"
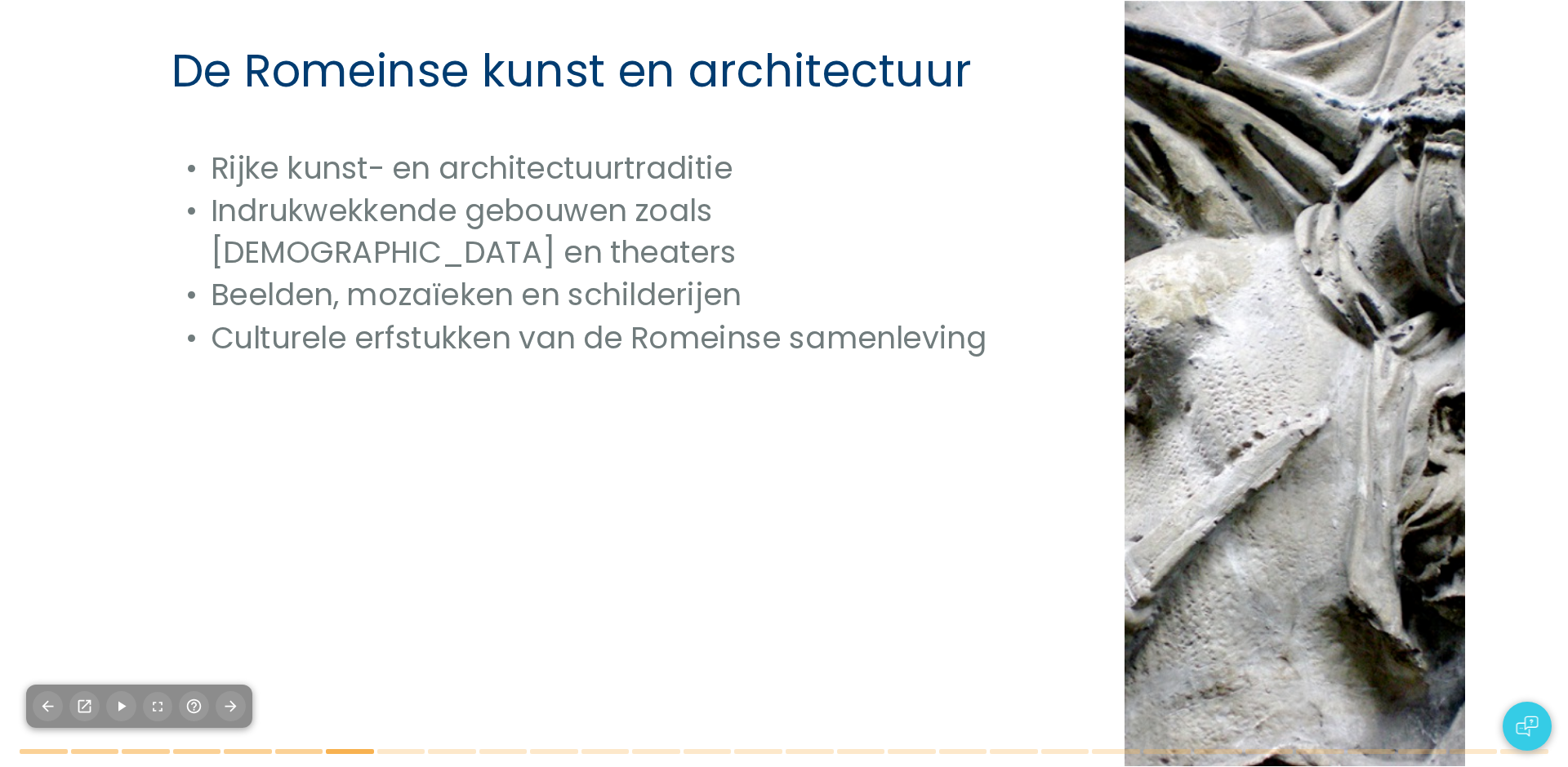
checkbox input "true"
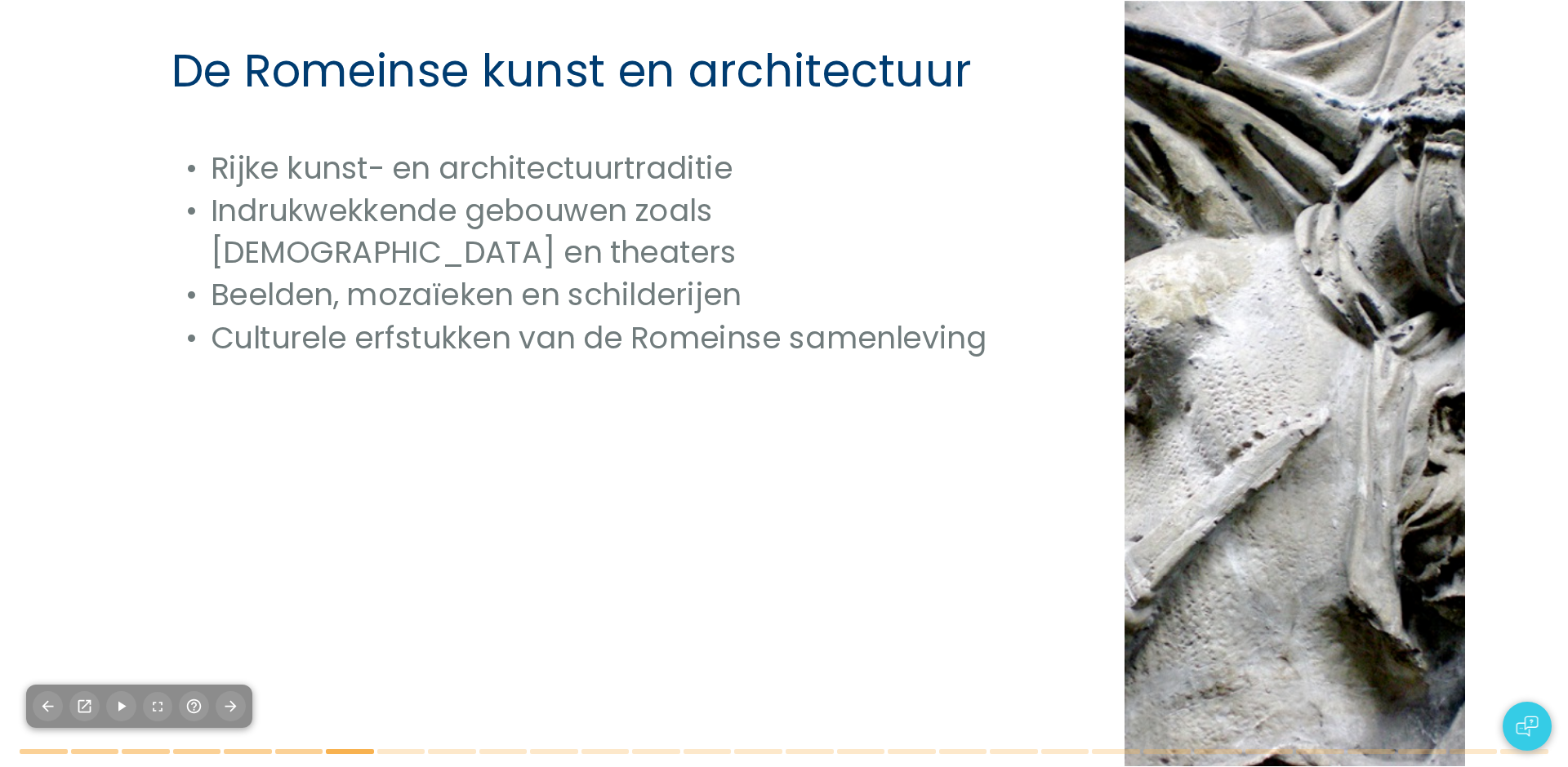
checkbox input "true"
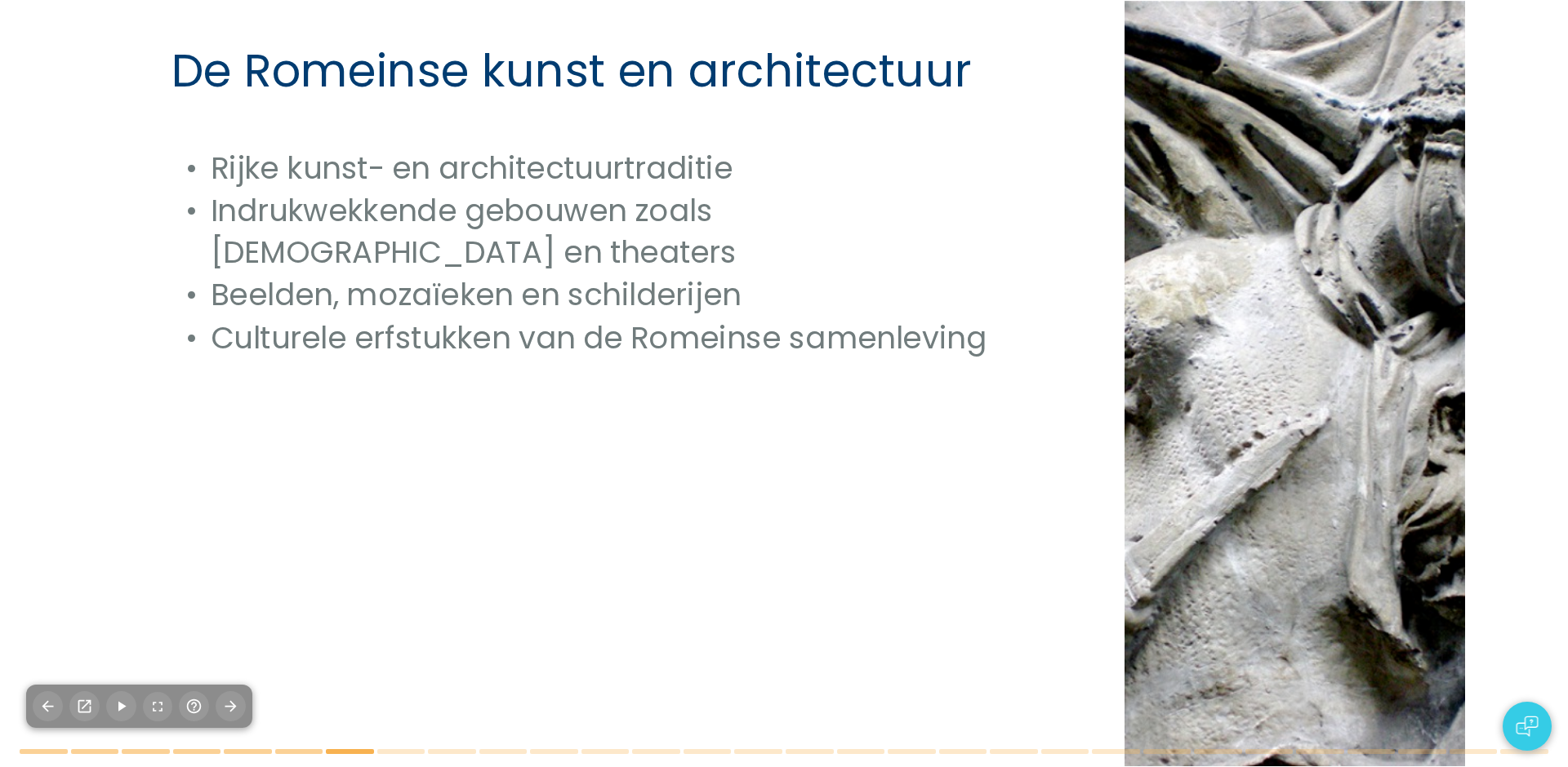
checkbox input "true"
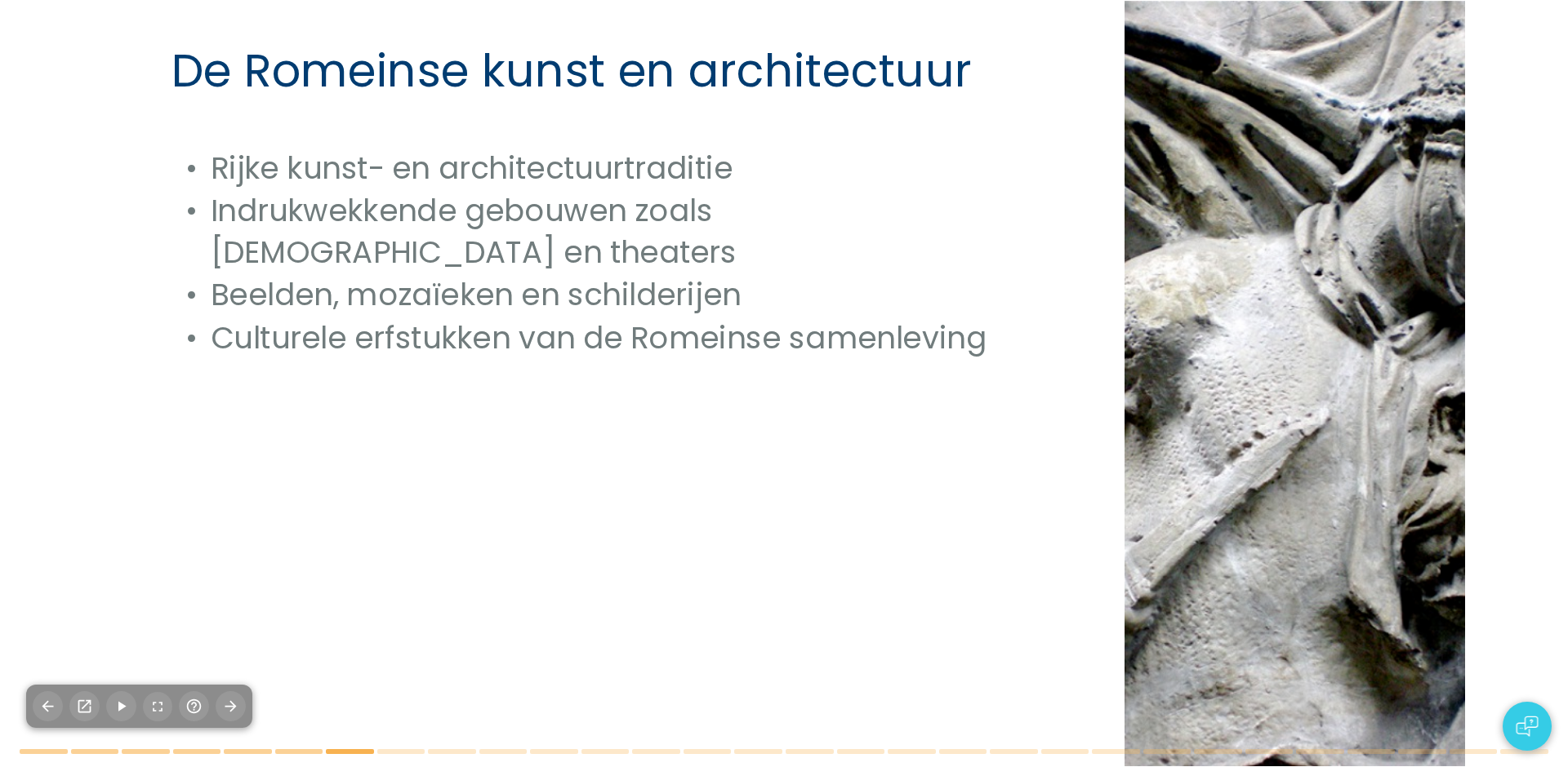
checkbox input "true"
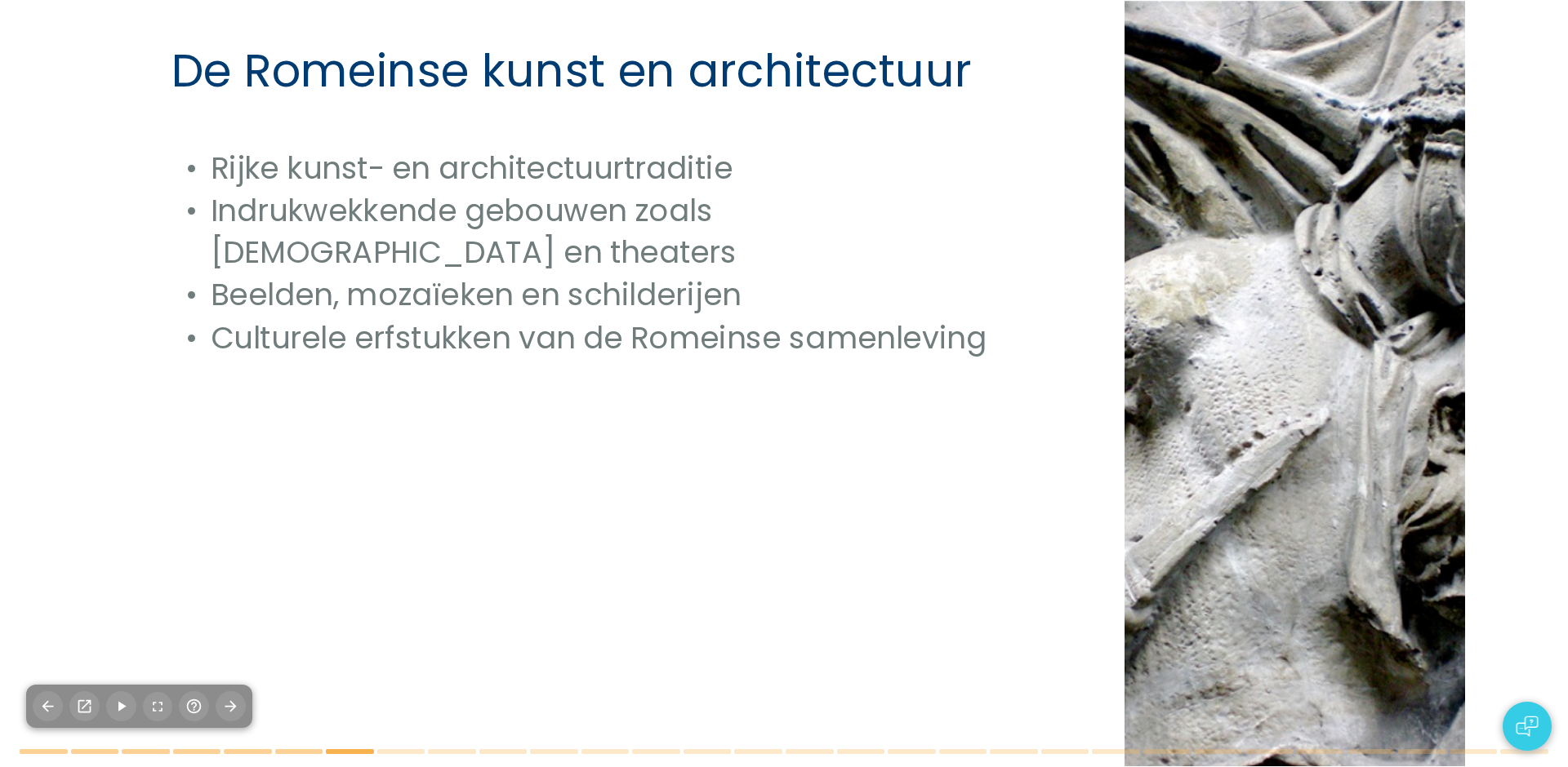
checkbox input "true"
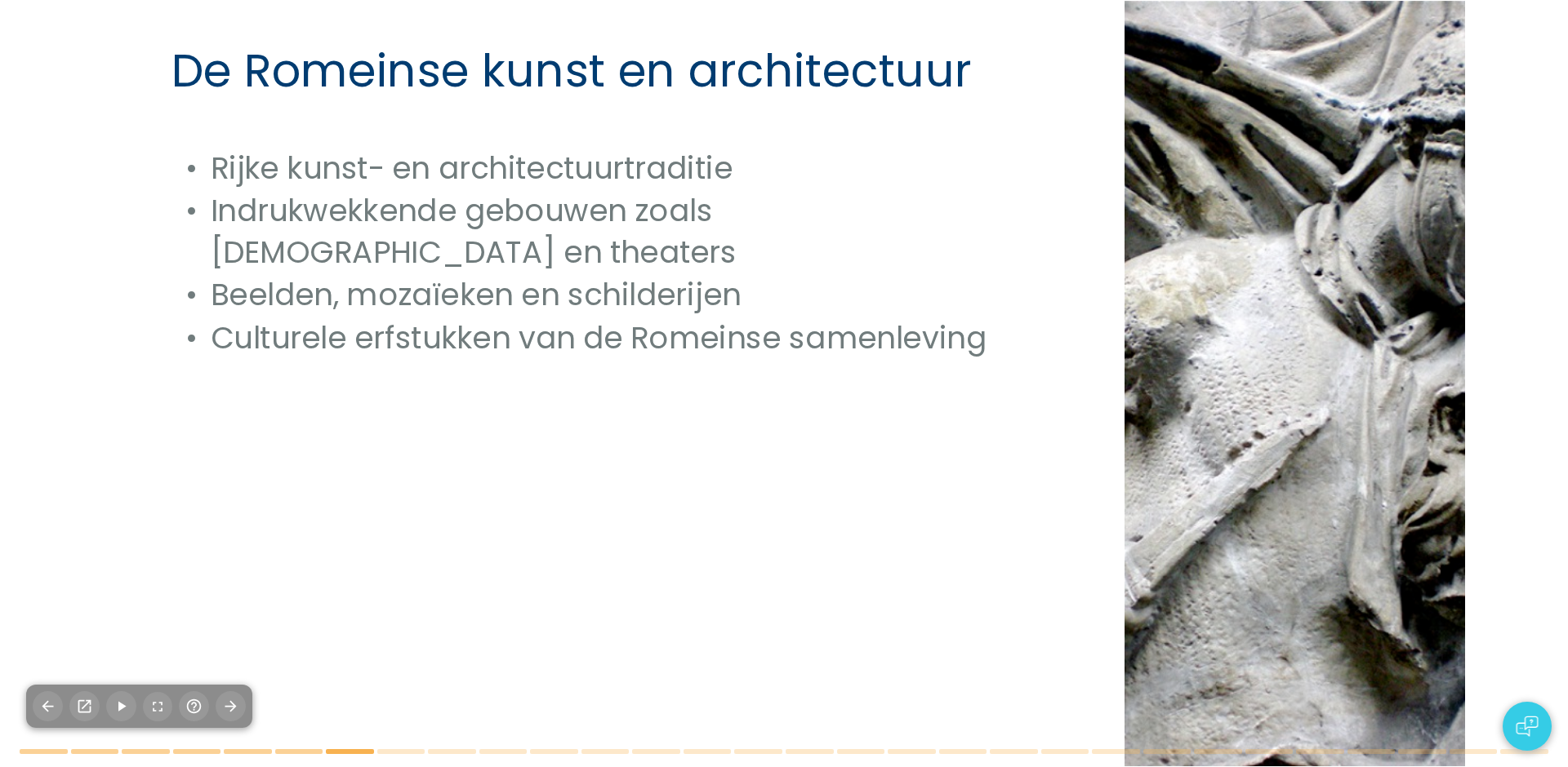
checkbox input "true"
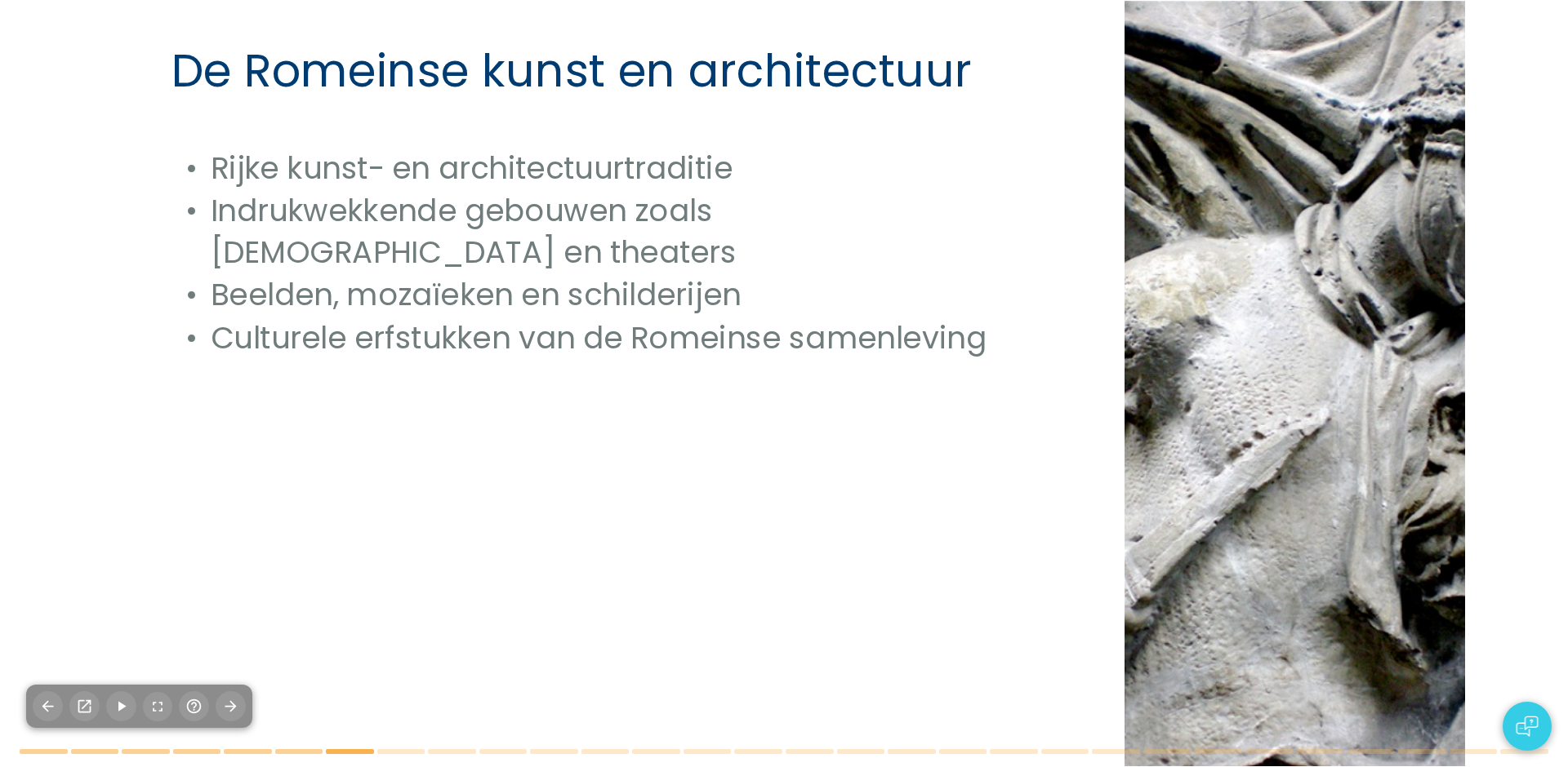
checkbox input "true"
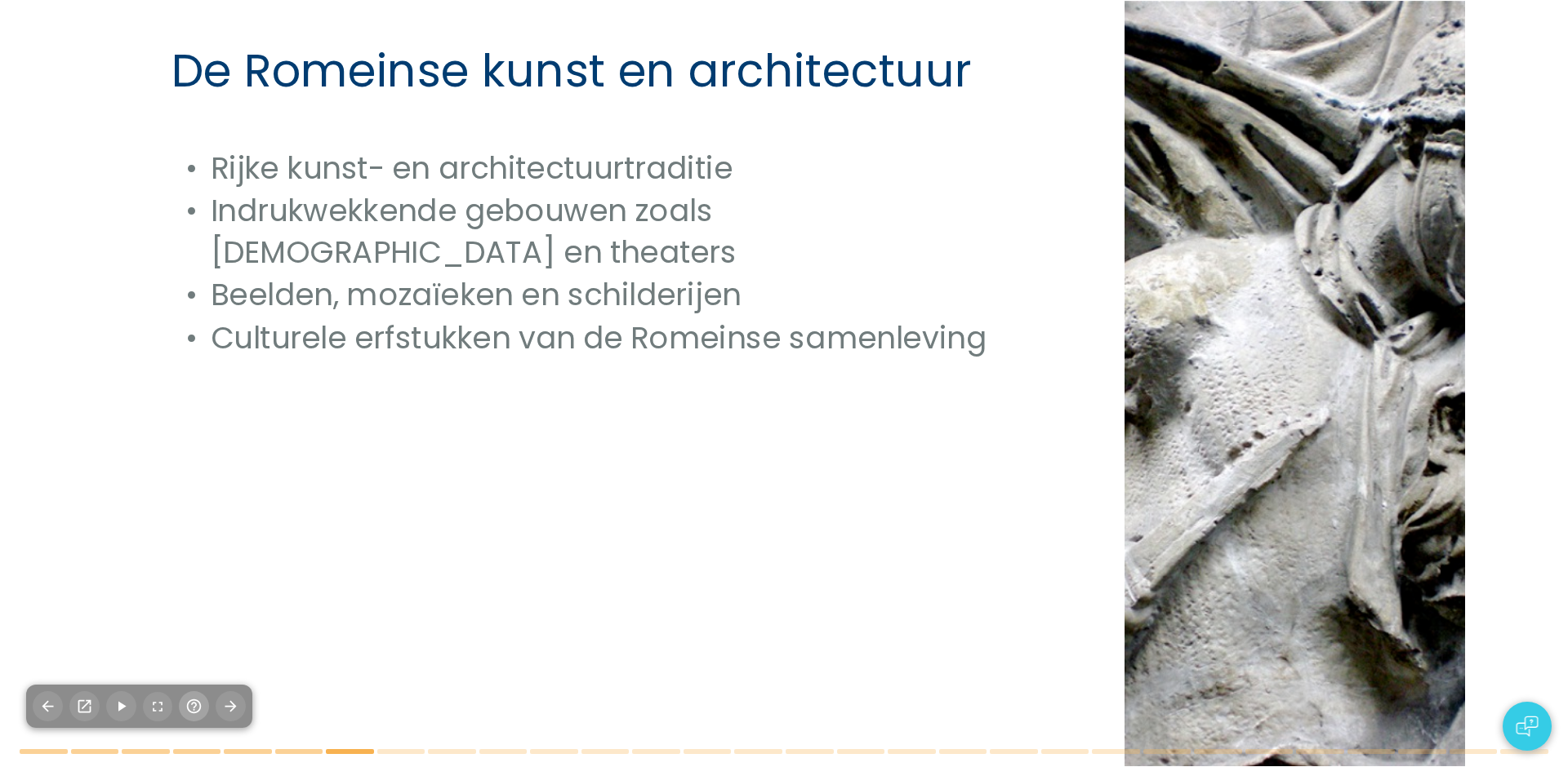
checkbox input "true"
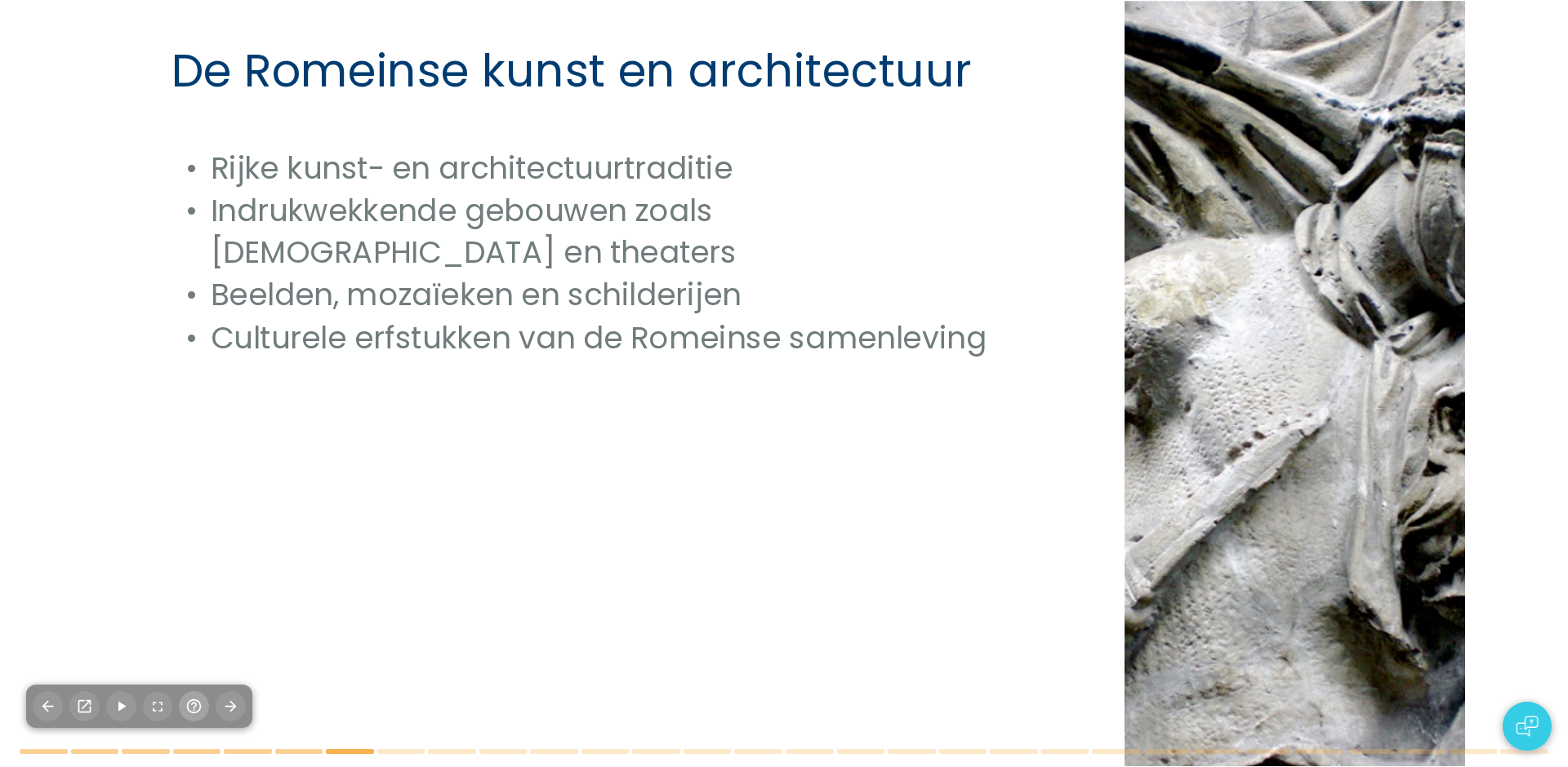
click at [192, 703] on icon "button" at bounding box center [194, 707] width 14 height 14
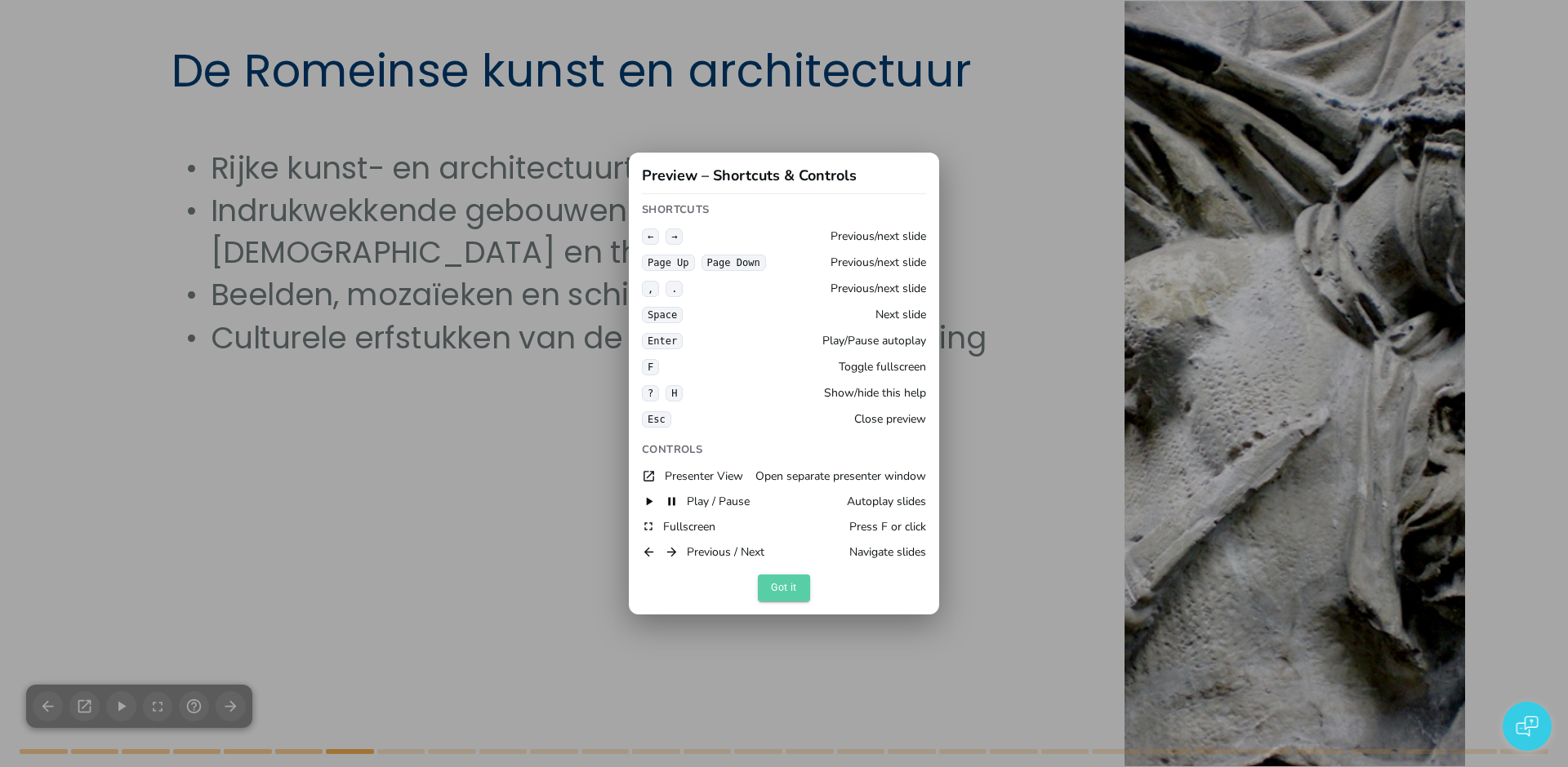
drag, startPoint x: 773, startPoint y: 589, endPoint x: 764, endPoint y: 588, distance: 9.1
click at [773, 589] on button "Got it" at bounding box center [784, 588] width 52 height 27
checkbox input "true"
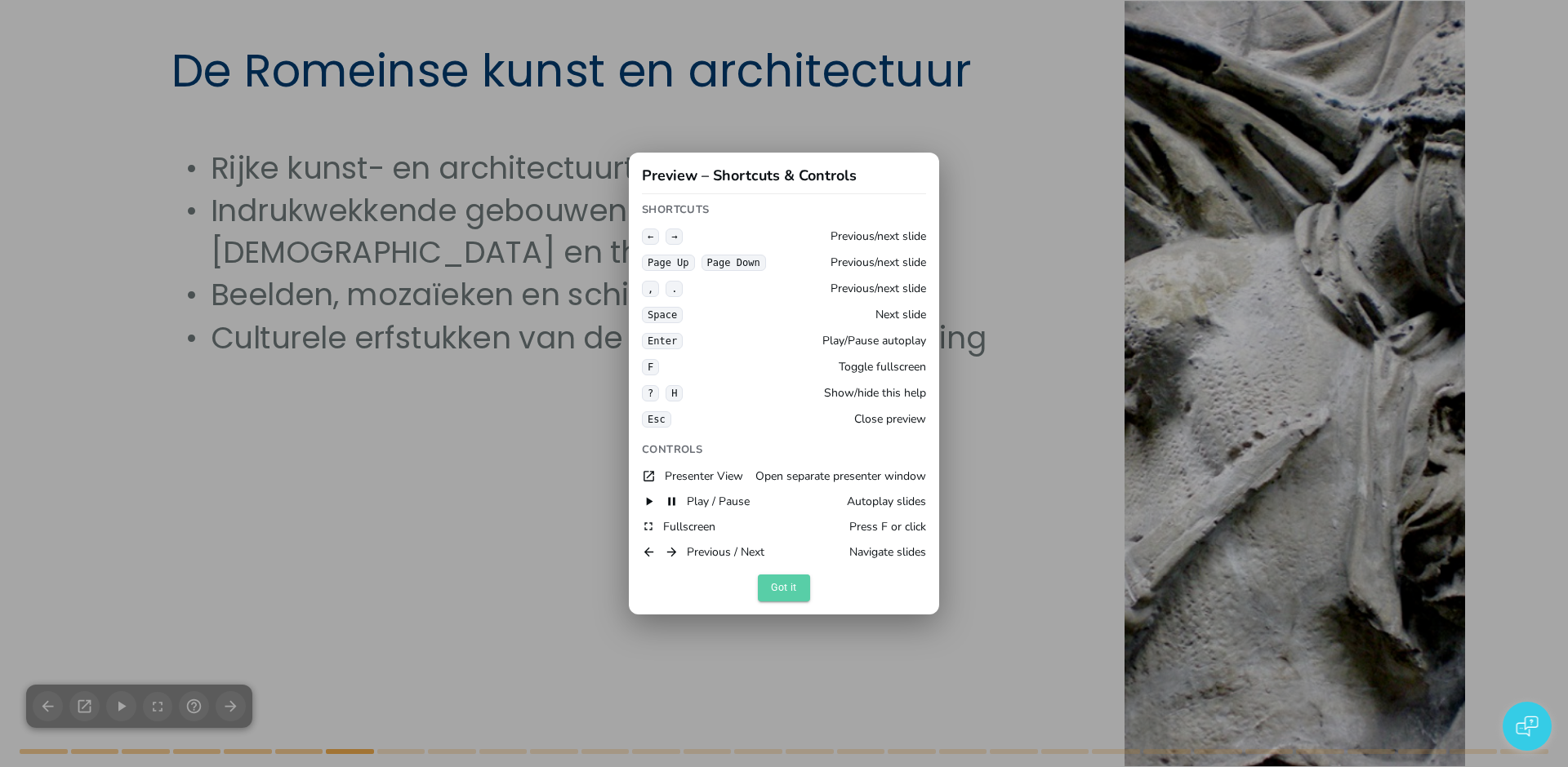
checkbox input "true"
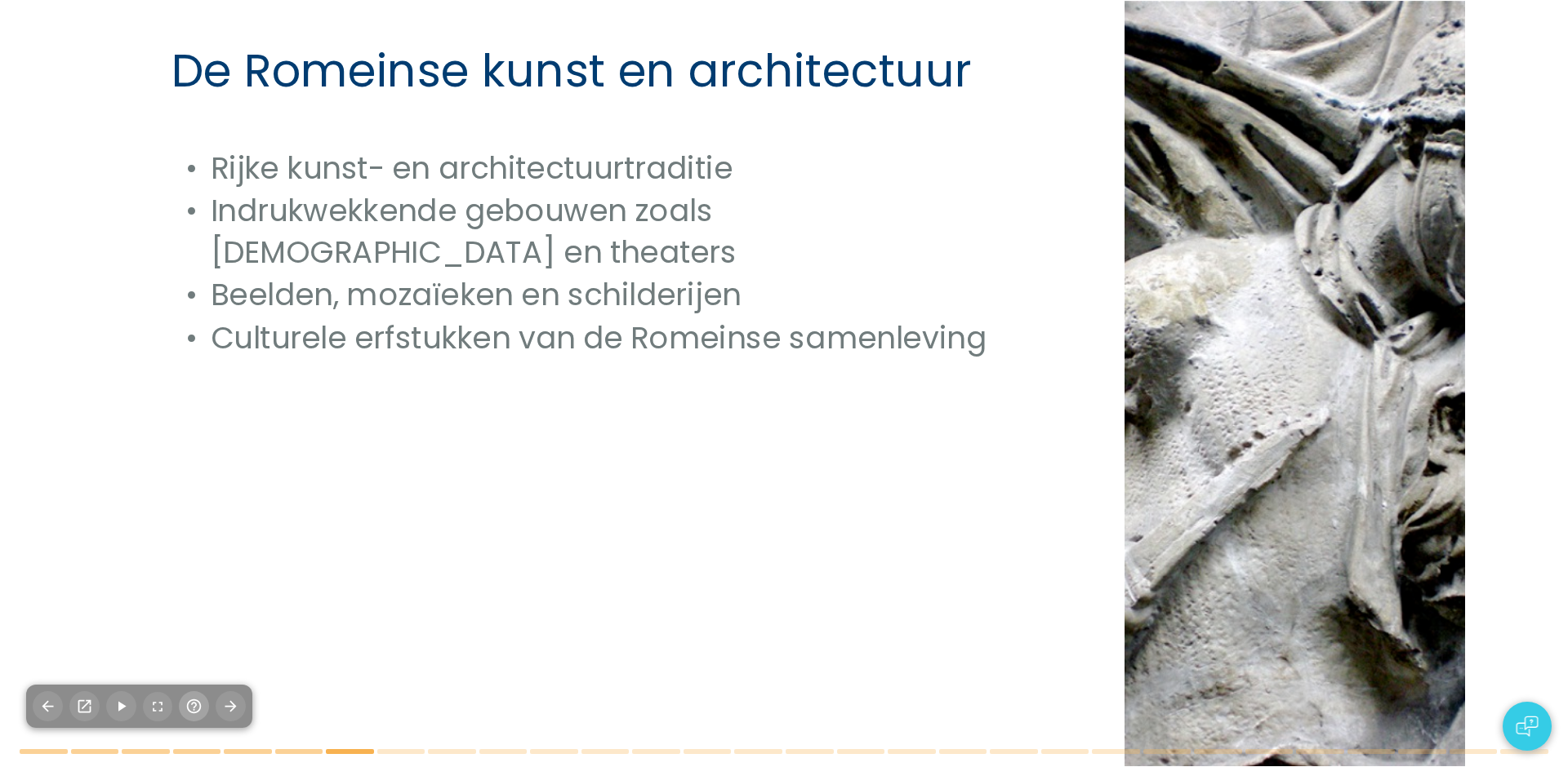
checkbox input "true"
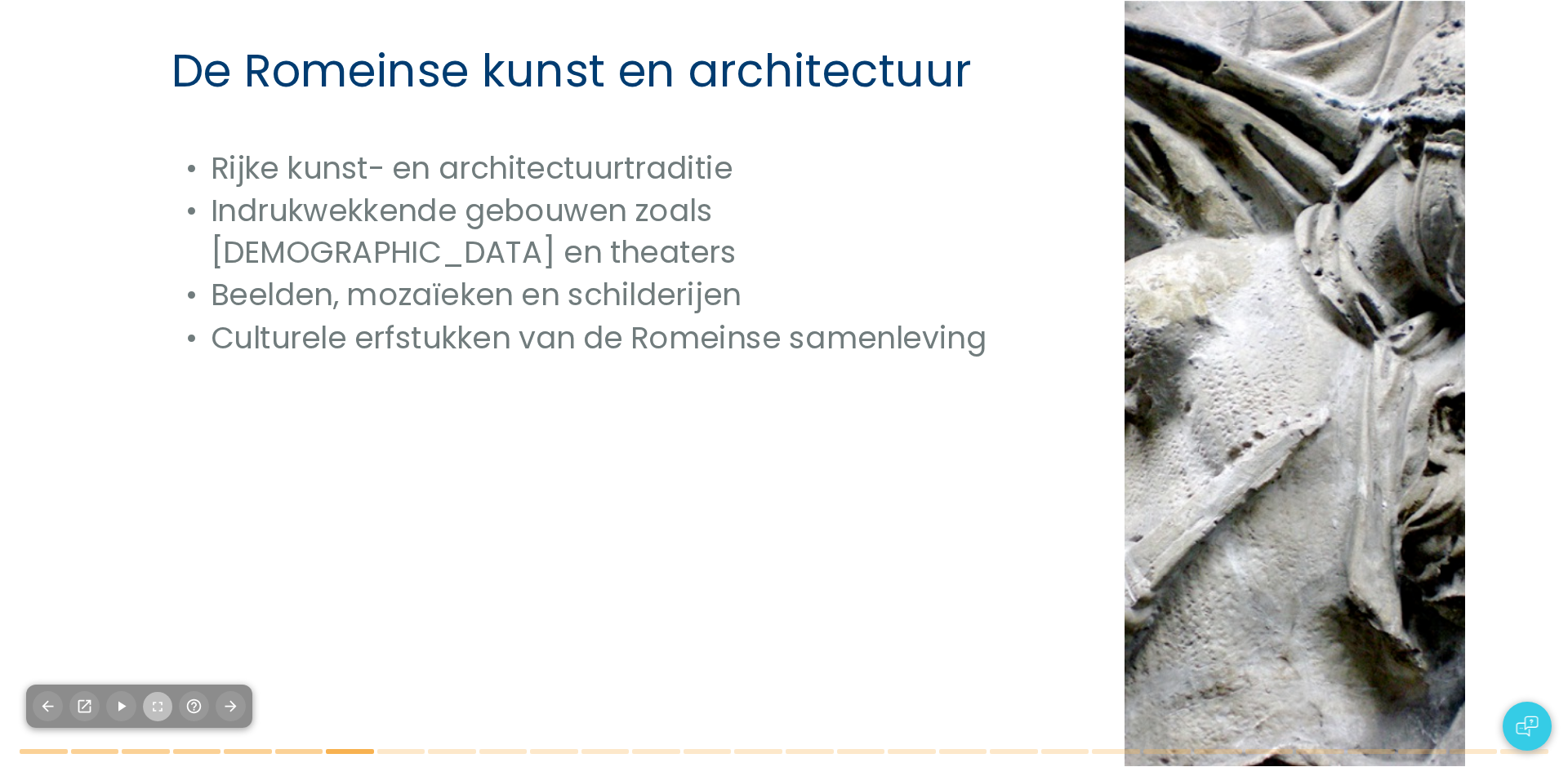
click at [160, 712] on icon "button" at bounding box center [157, 707] width 16 height 16
checkbox input "true"
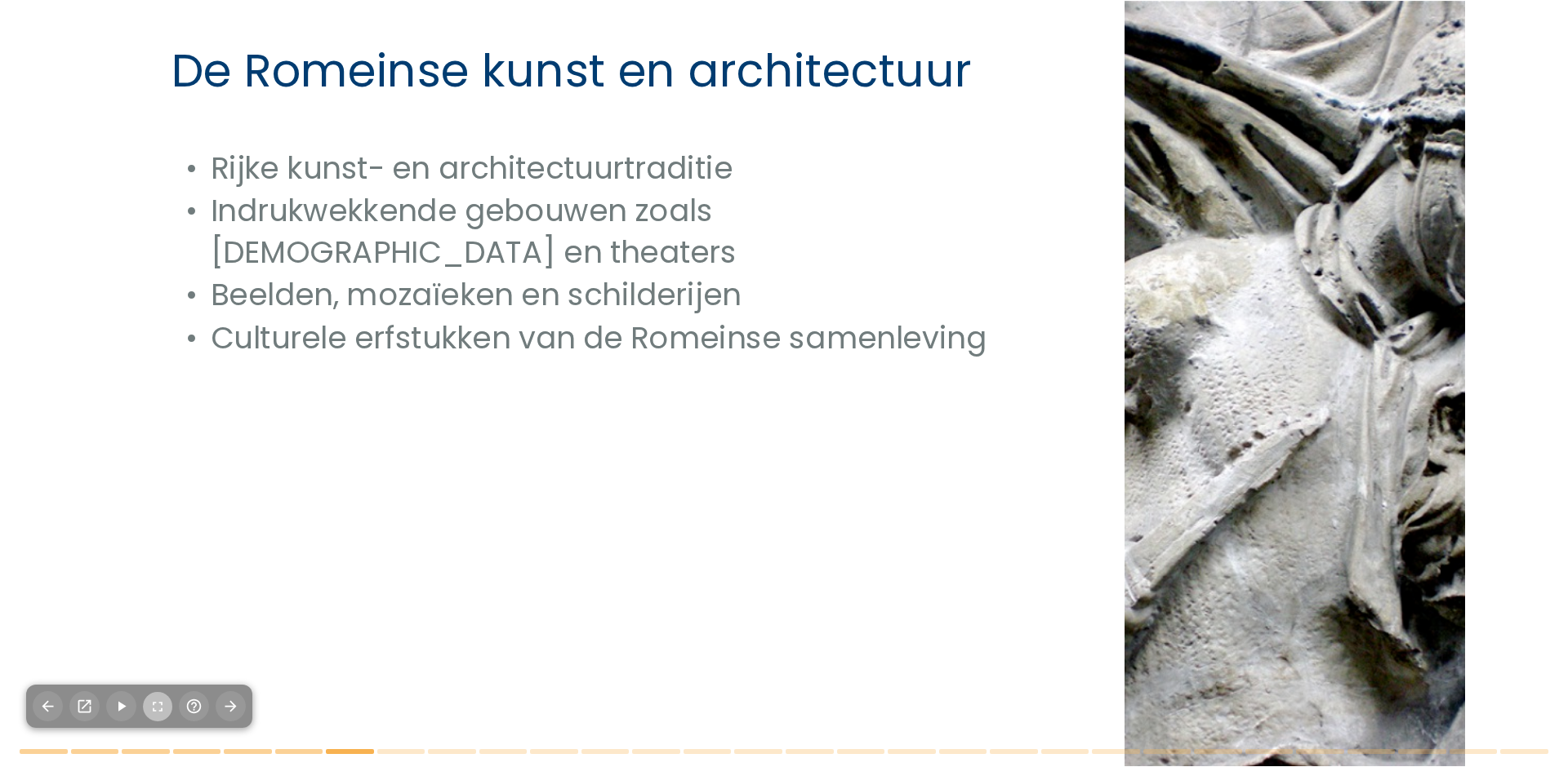
checkbox input "true"
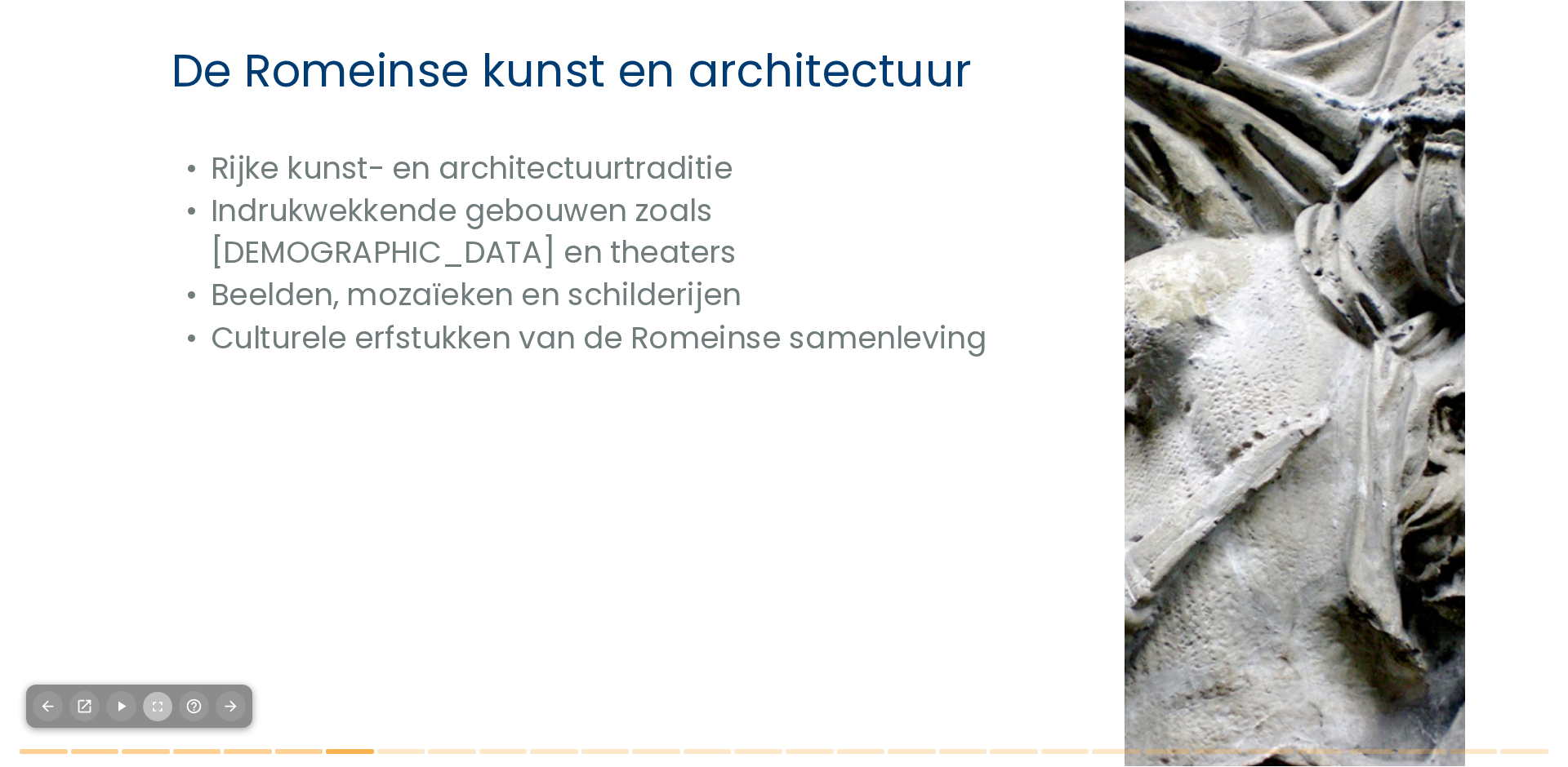
checkbox input "true"
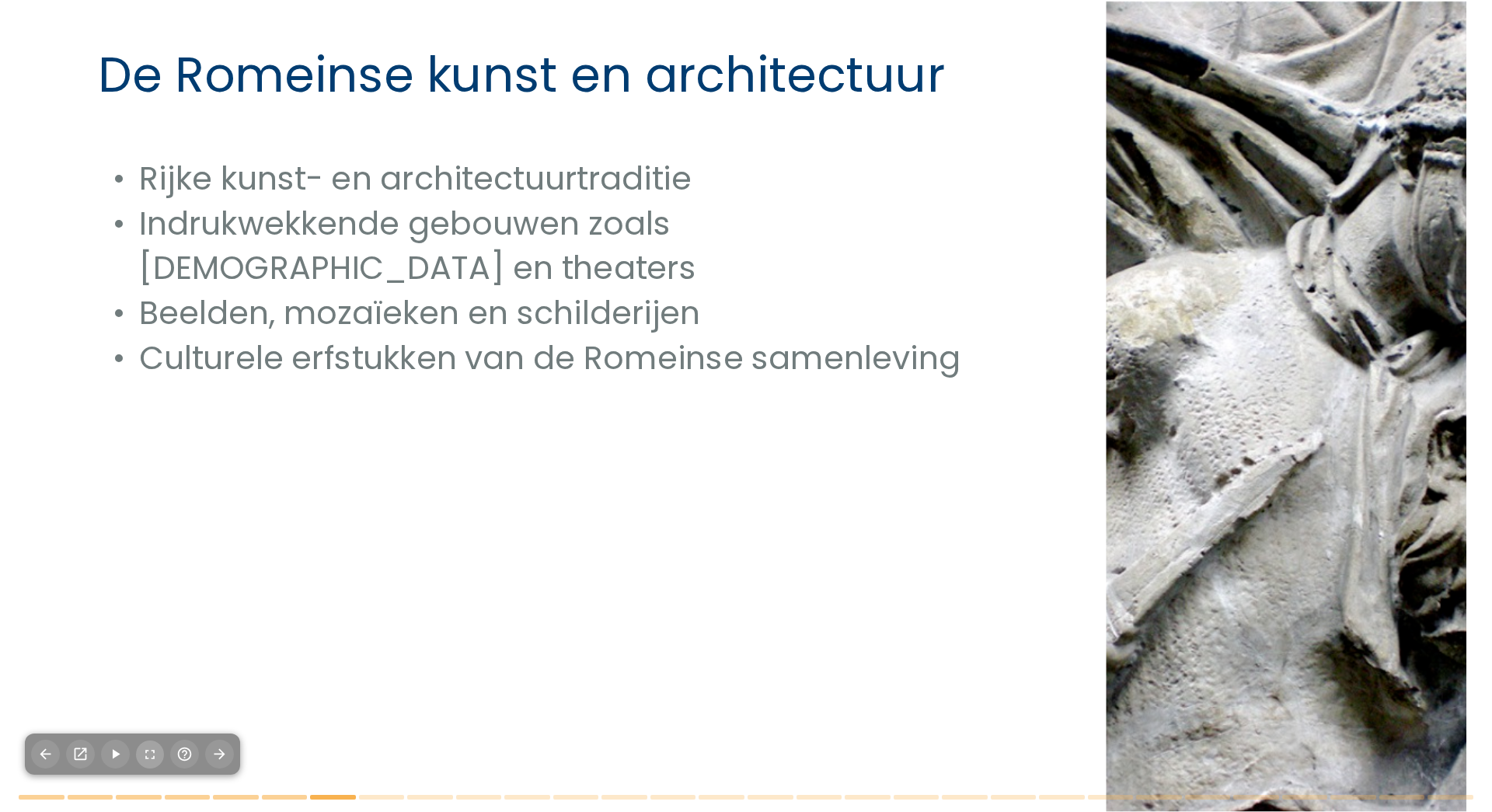
checkbox input "true"
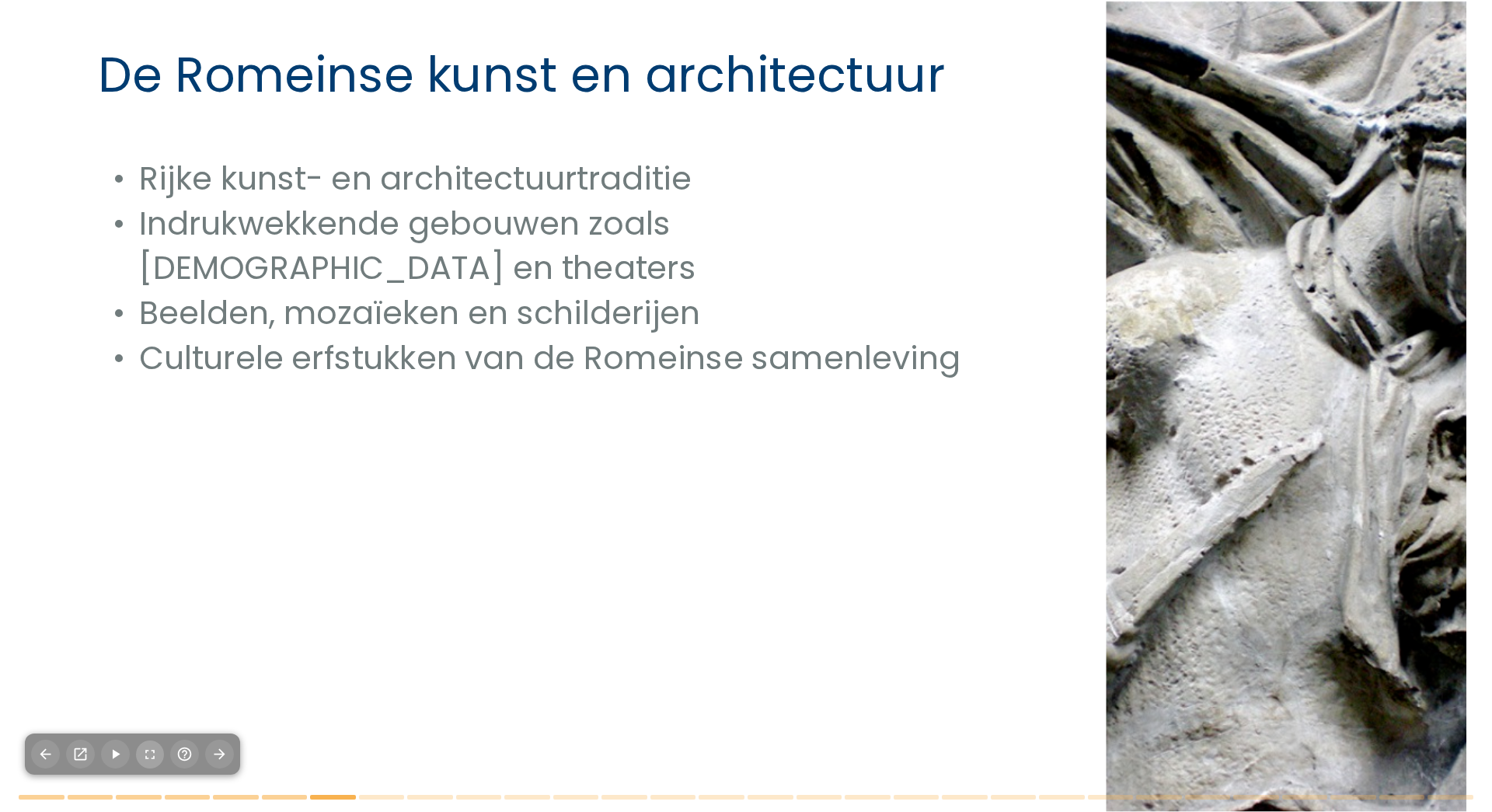
checkbox input "true"
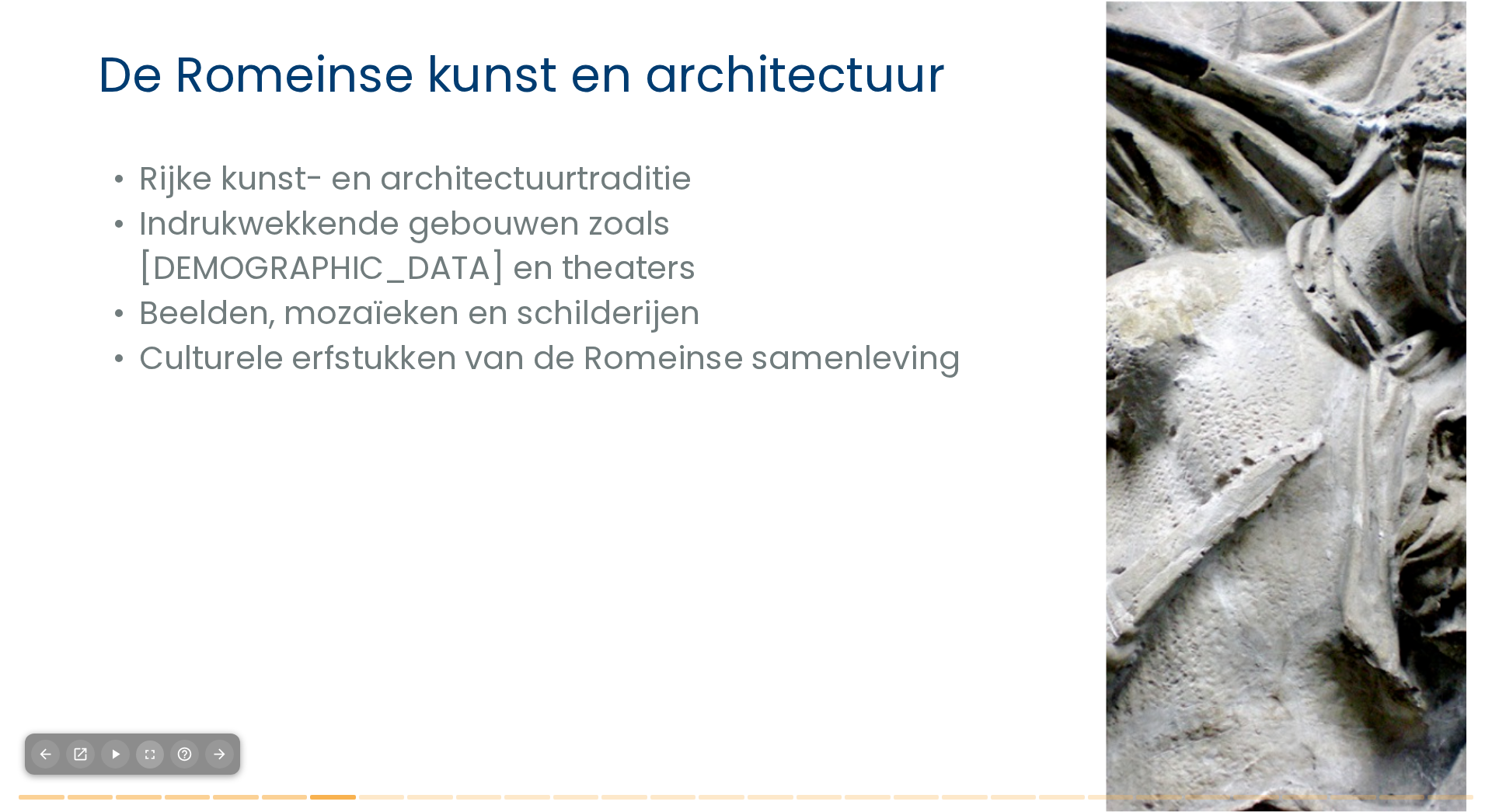
checkbox input "true"
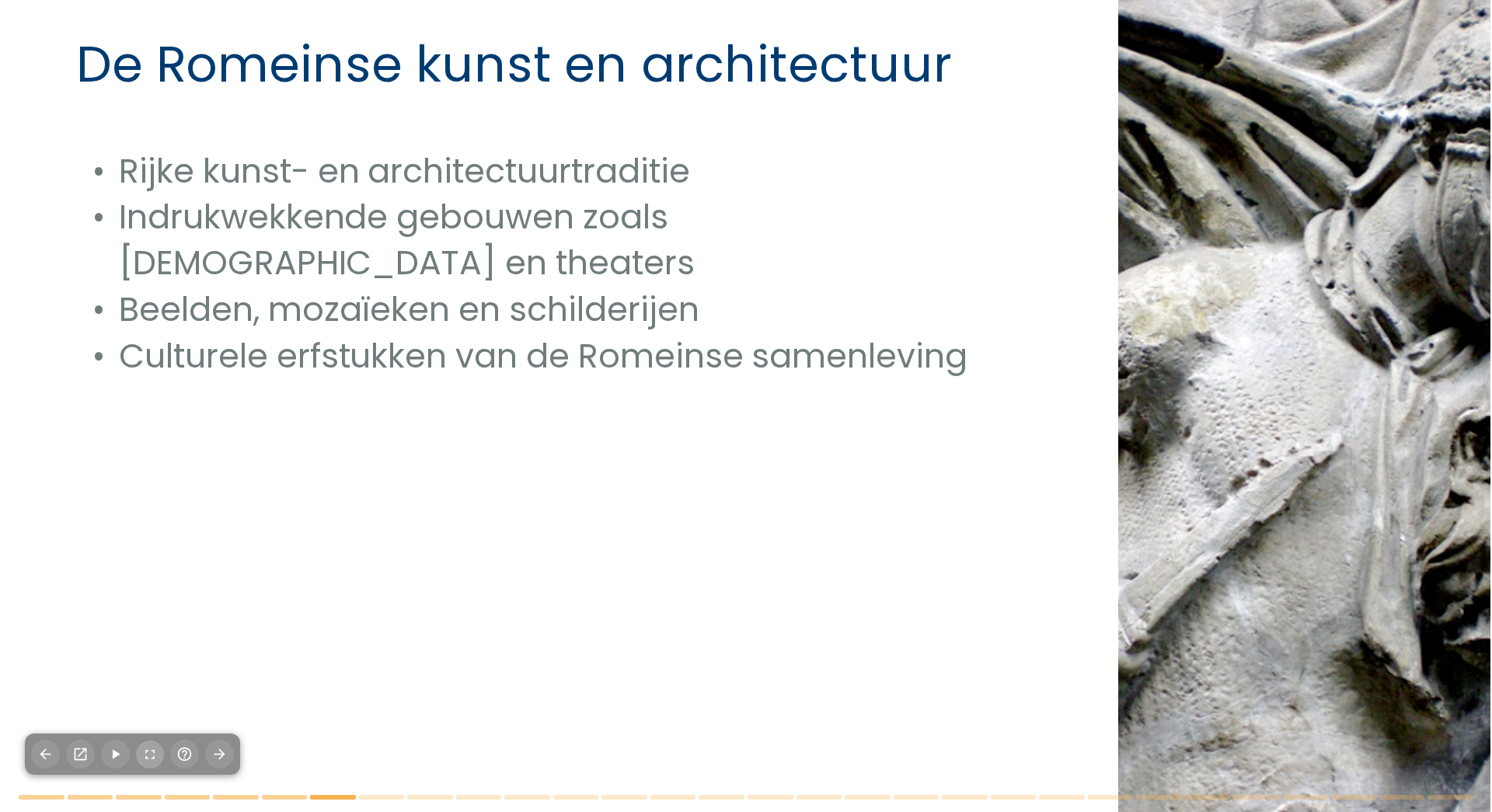
checkbox input "true"
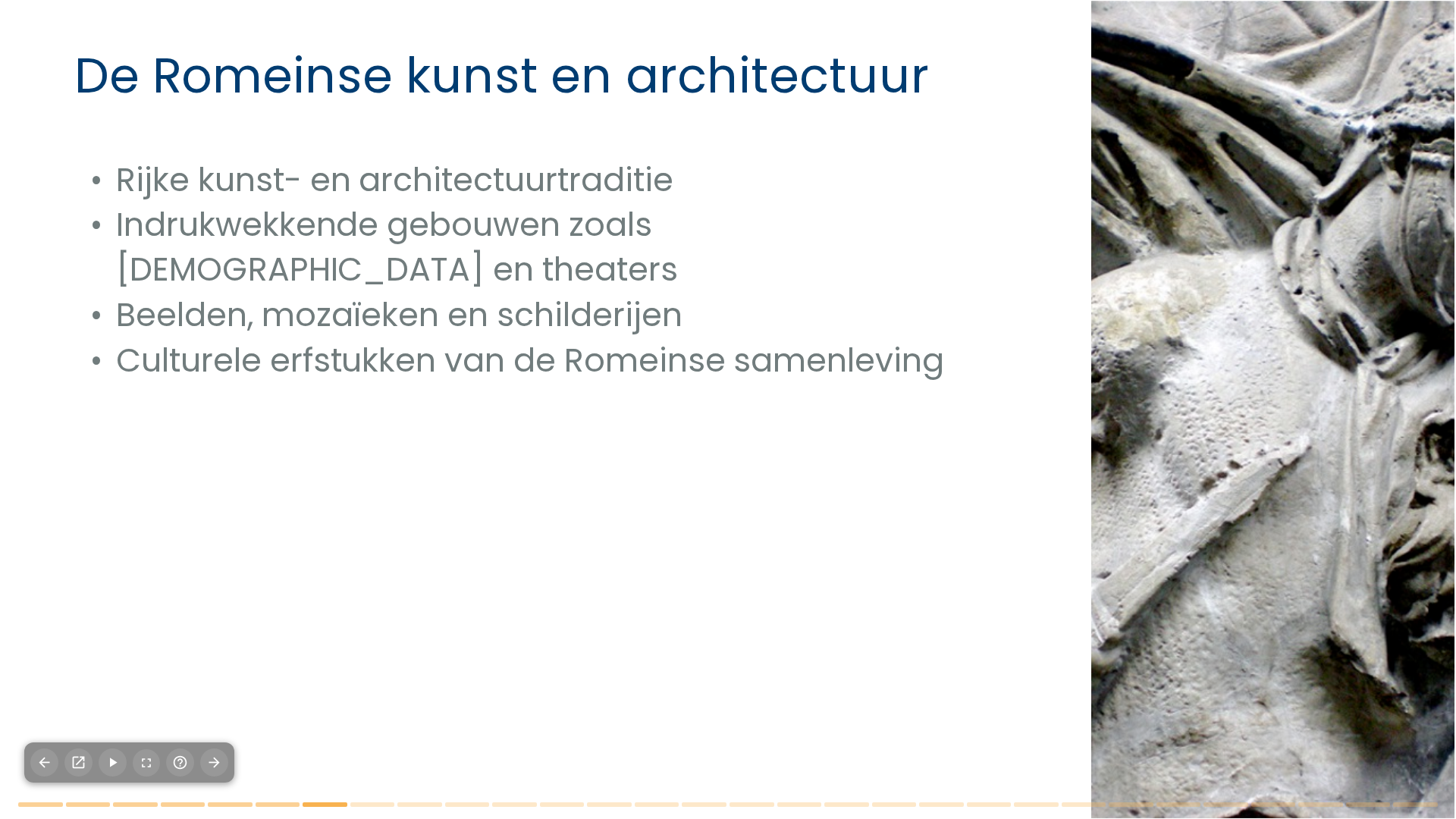
checkbox input "true"
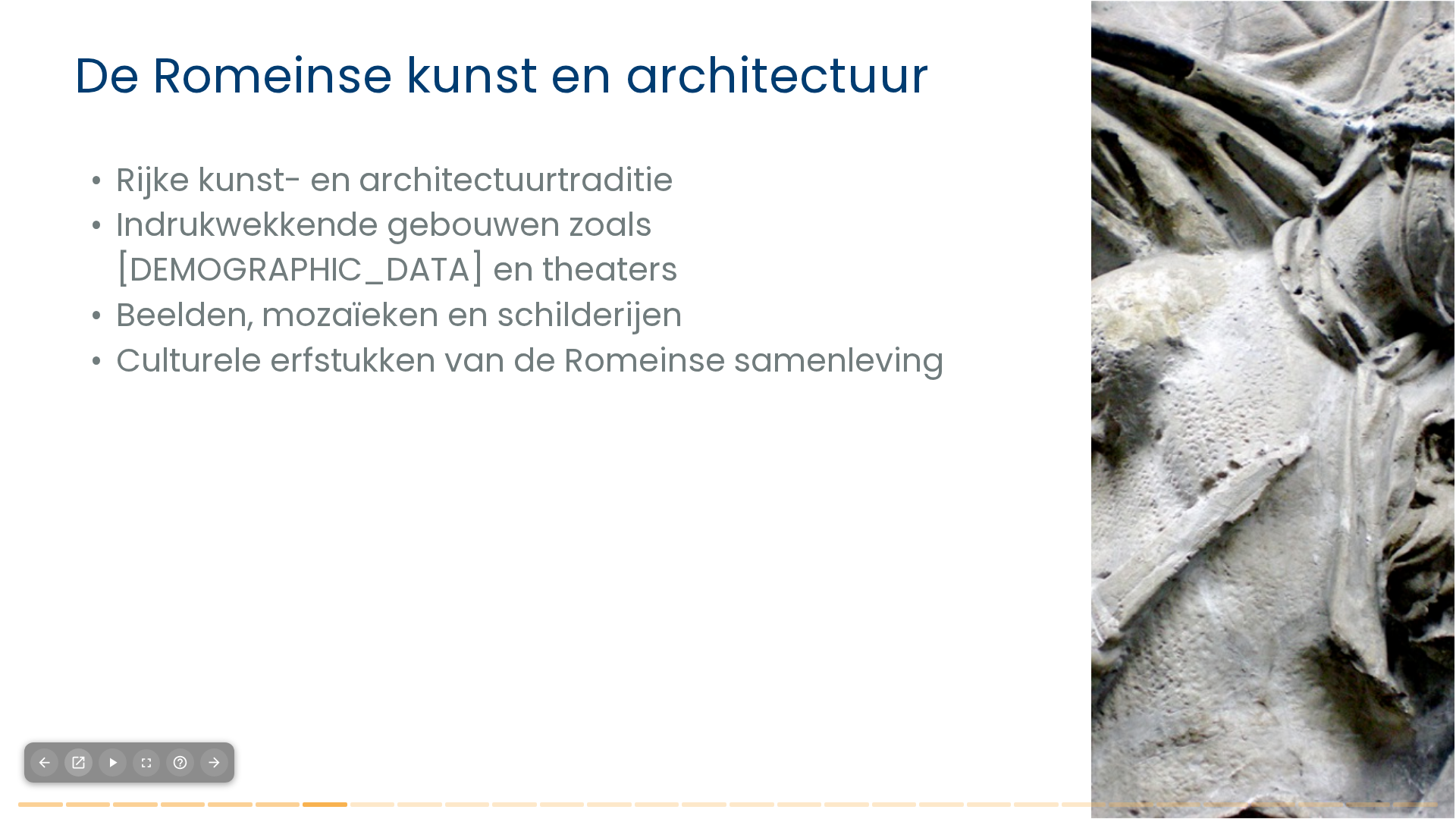
checkbox input "true"
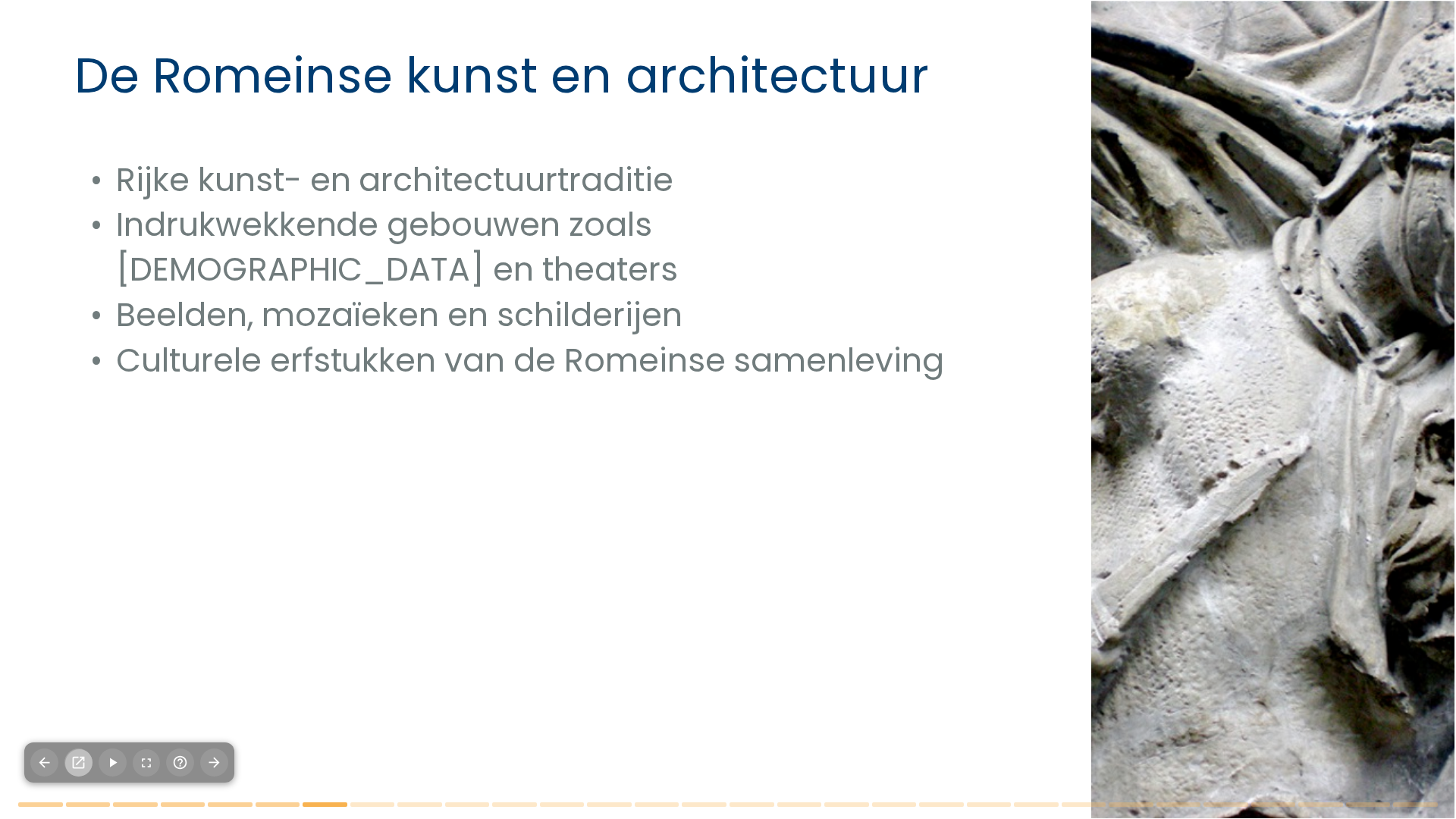
click at [77, 712] on icon "button" at bounding box center [79, 763] width 12 height 12
checkbox input "true"
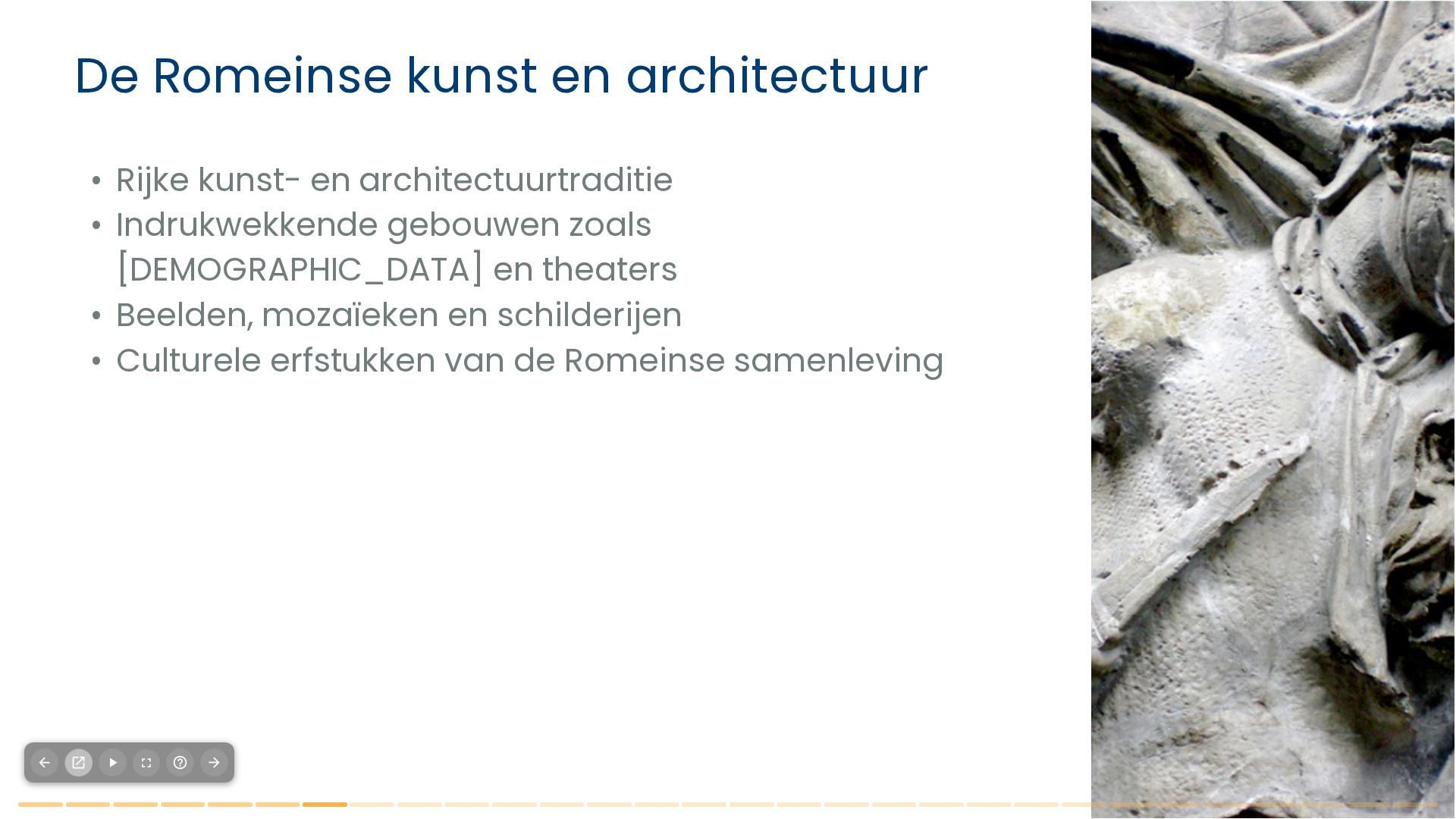
checkbox input "true"
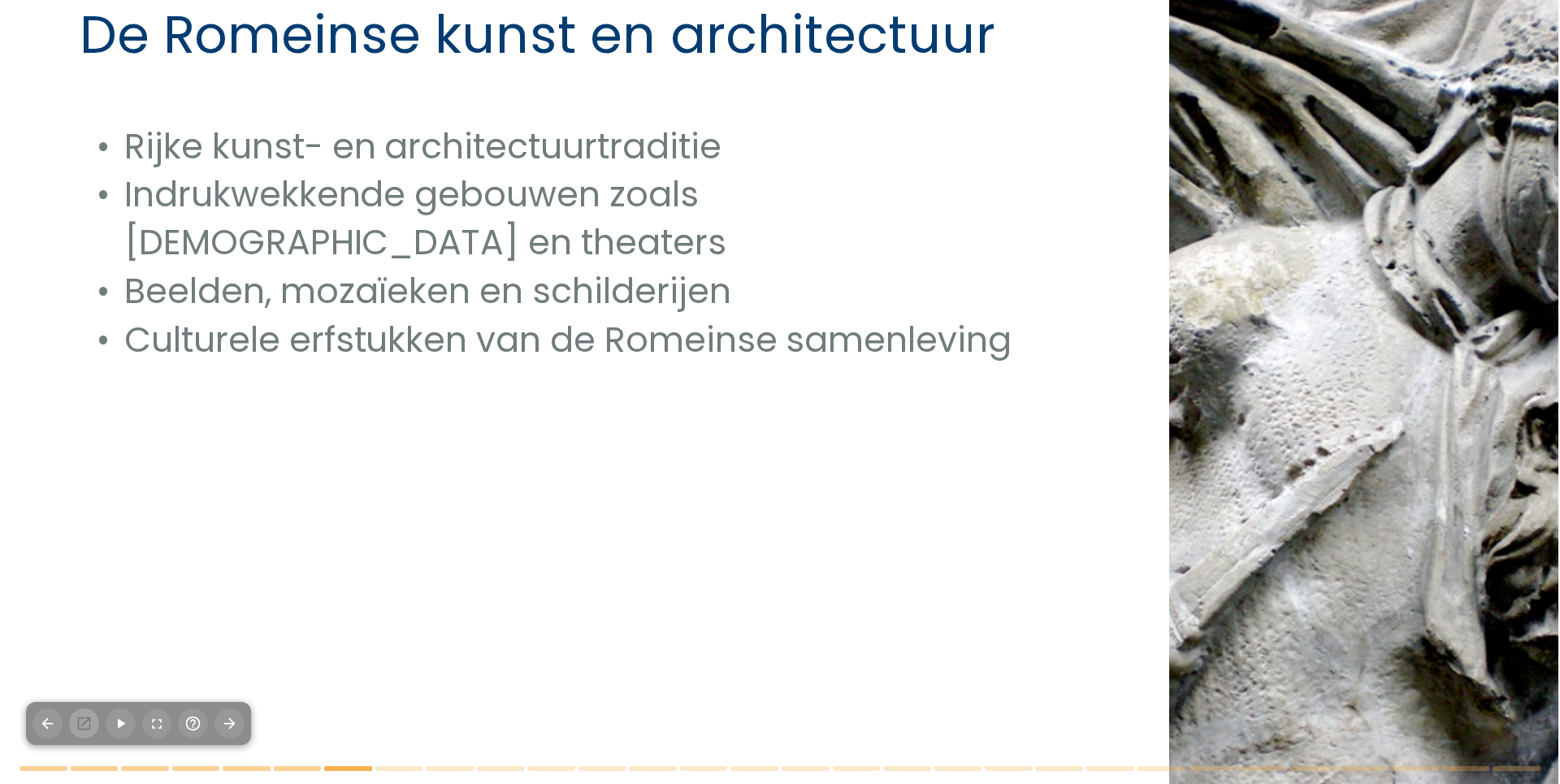
checkbox input "true"
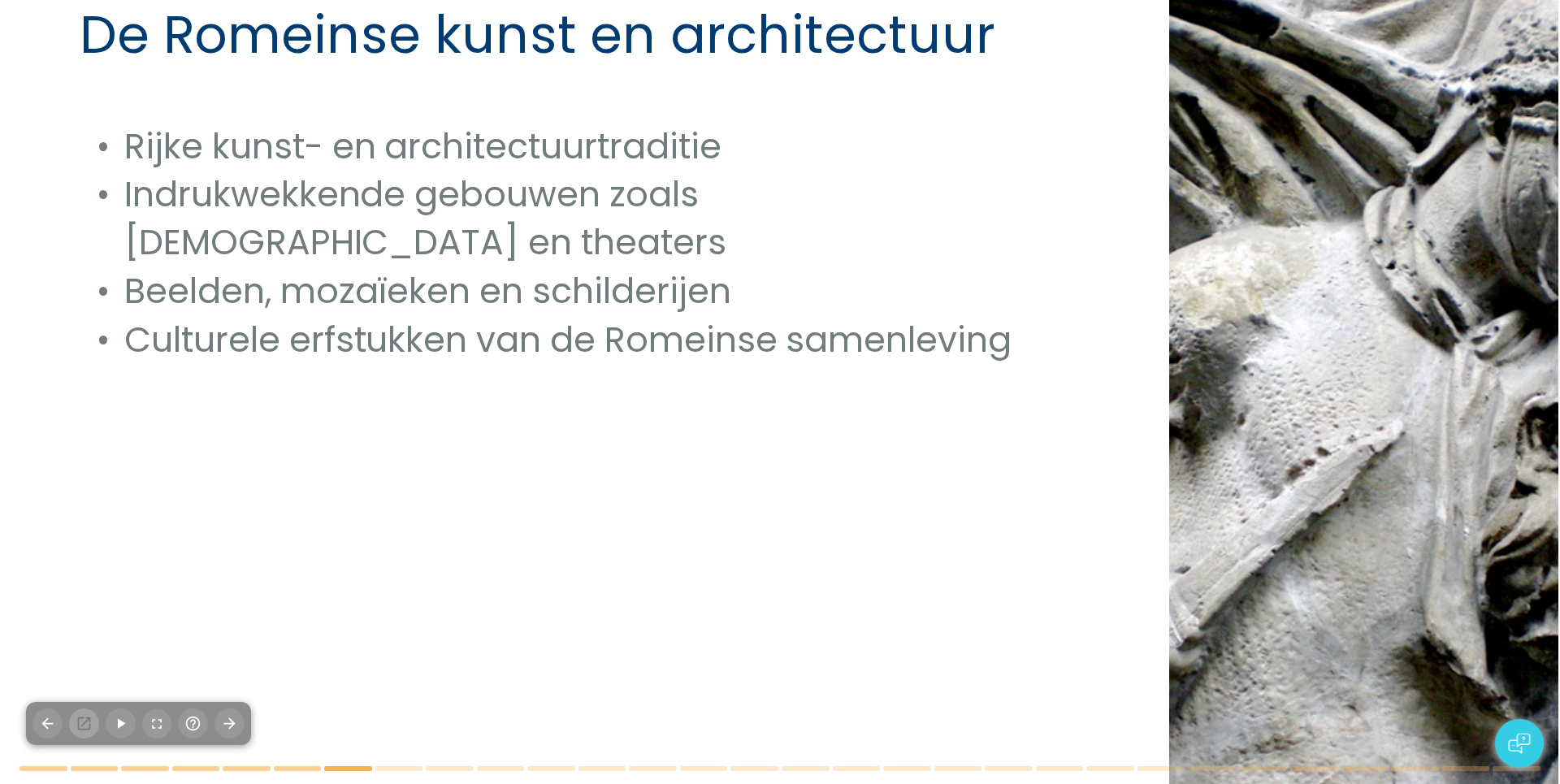
checkbox input "true"
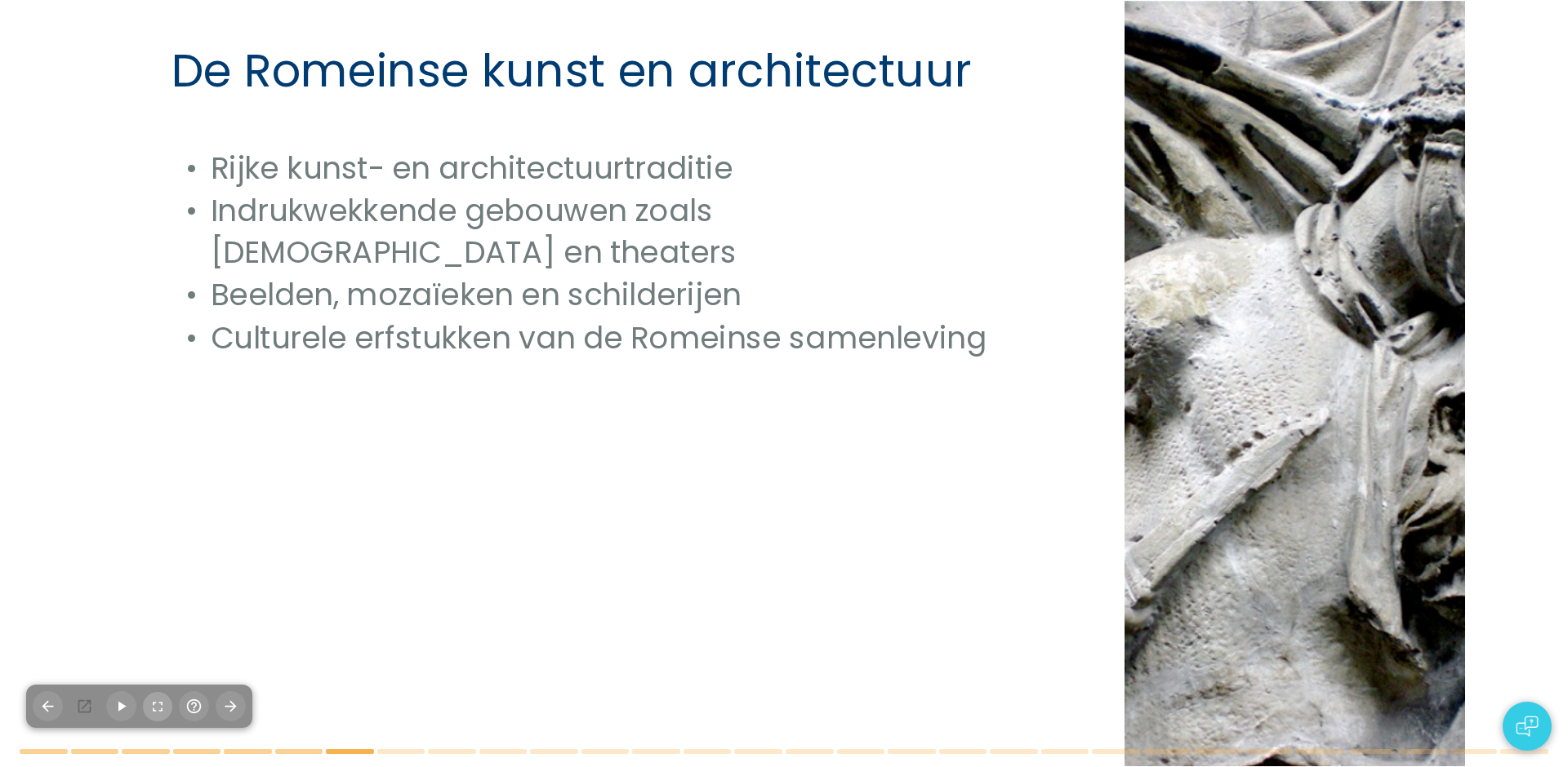
click at [156, 707] on icon "button" at bounding box center [157, 707] width 16 height 16
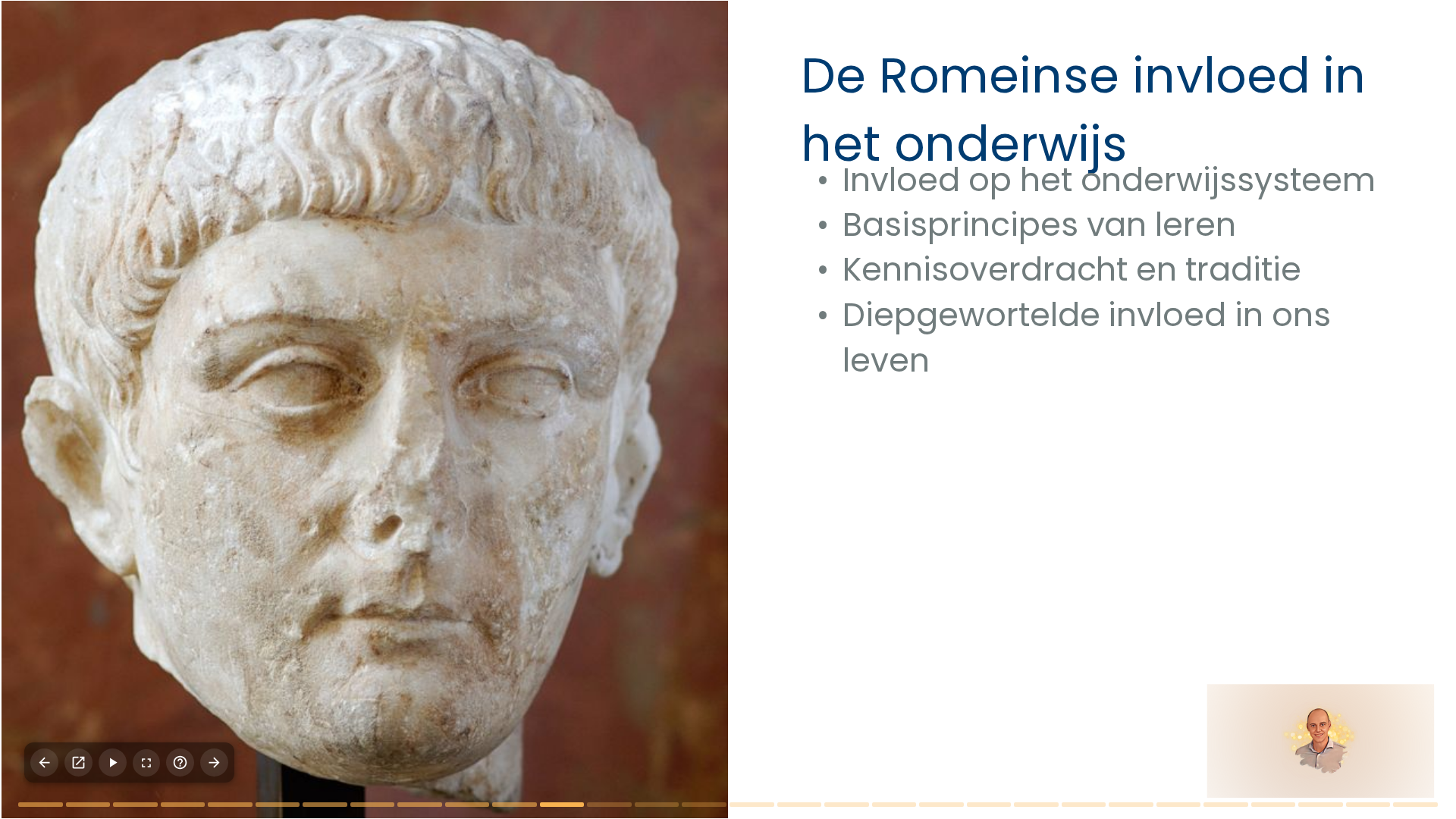
click at [1009, 663] on div at bounding box center [728, 409] width 1453 height 817
